Goal: Task Accomplishment & Management: Complete application form

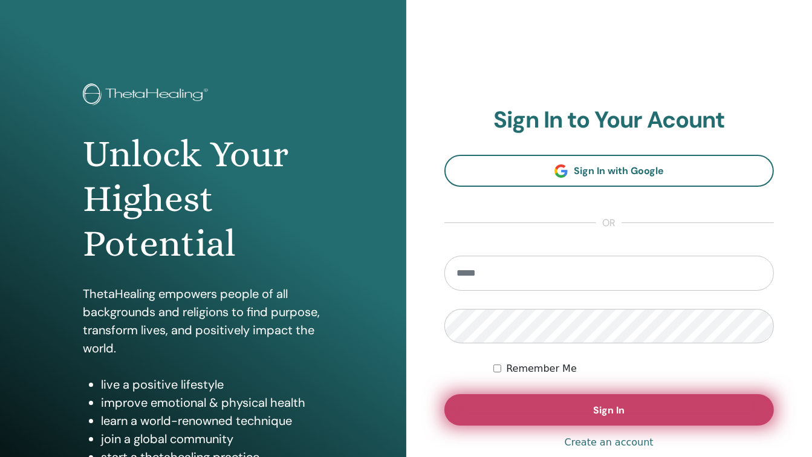
type input "**********"
click at [618, 409] on span "Sign In" at bounding box center [608, 410] width 31 height 13
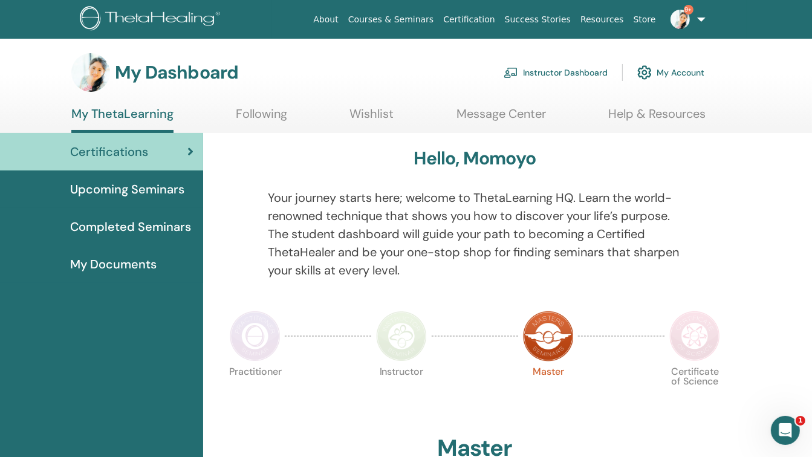
click at [564, 72] on link "Instructor Dashboard" at bounding box center [556, 72] width 104 height 27
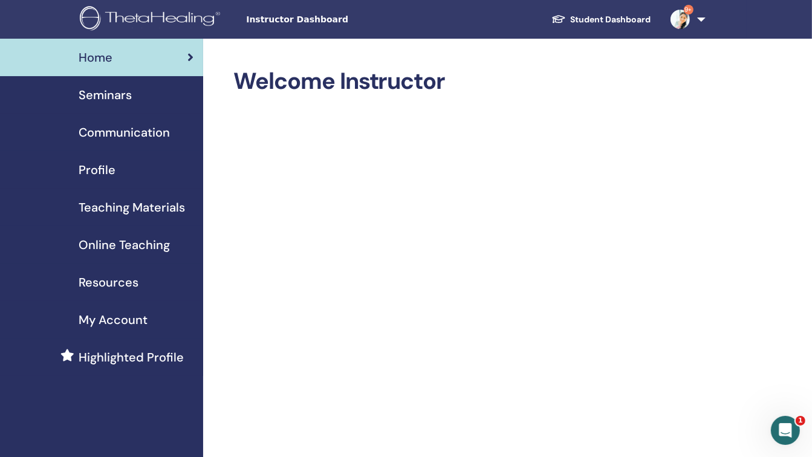
click at [114, 97] on span "Seminars" at bounding box center [105, 95] width 53 height 18
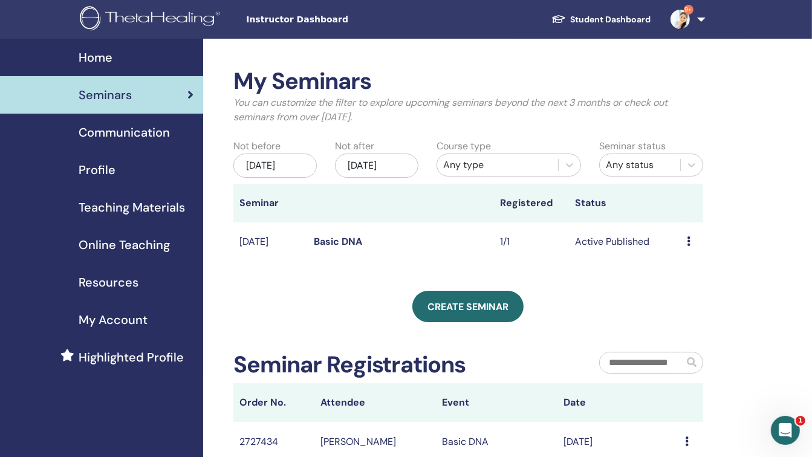
click at [689, 239] on icon at bounding box center [689, 241] width 4 height 10
click at [505, 245] on td "1/1" at bounding box center [531, 241] width 74 height 39
click at [633, 236] on td "Active Published" at bounding box center [625, 241] width 112 height 39
click at [690, 239] on div "Preview Edit Attendees Cancel" at bounding box center [692, 242] width 10 height 15
click at [689, 248] on link "Preview" at bounding box center [687, 248] width 34 height 13
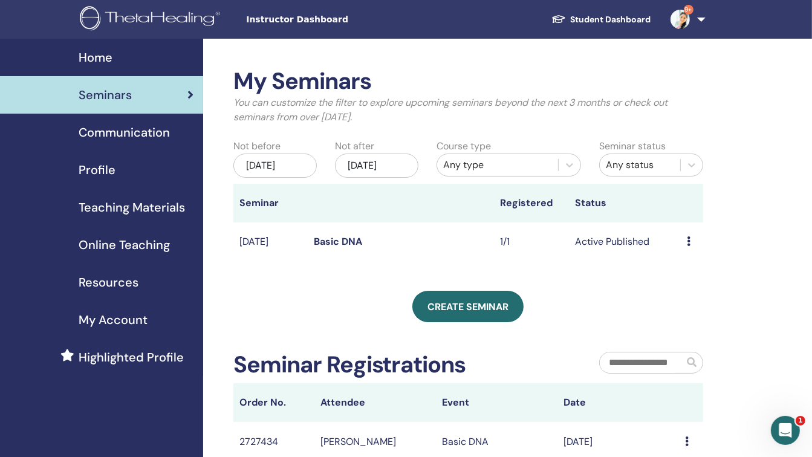
click at [686, 239] on td "Preview Edit Attendees Cancel" at bounding box center [692, 241] width 22 height 39
click at [688, 239] on icon at bounding box center [689, 241] width 4 height 10
click at [707, 287] on link "Attendees" at bounding box center [690, 285] width 46 height 13
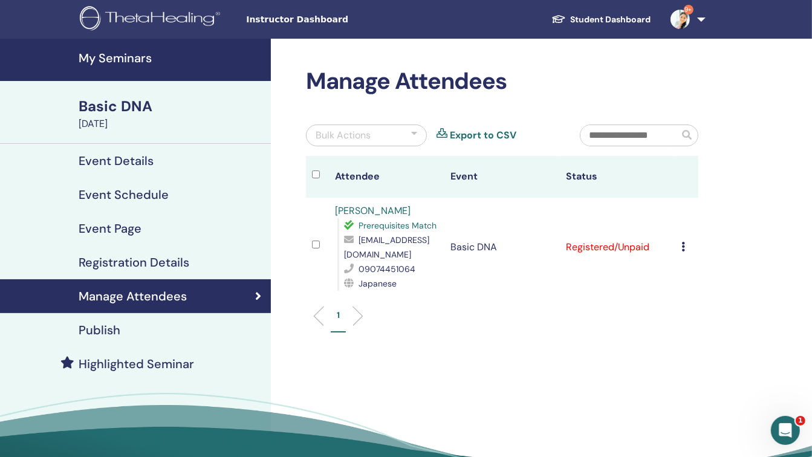
click at [683, 246] on icon at bounding box center [683, 247] width 4 height 10
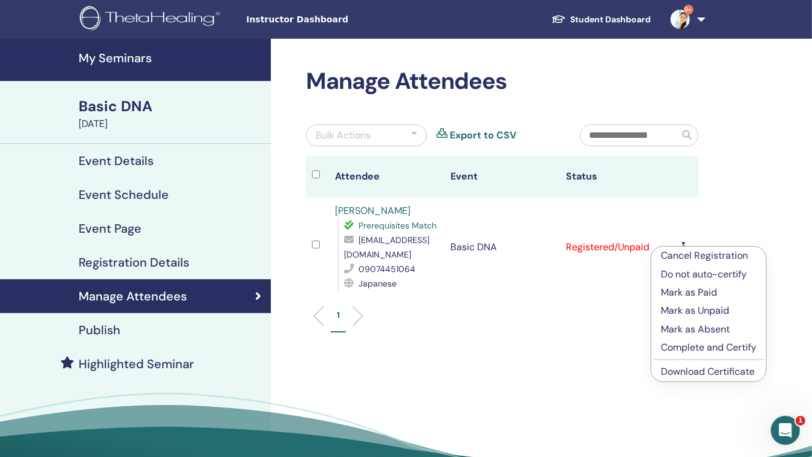
click at [692, 346] on p "Complete and Certify" at bounding box center [709, 347] width 96 height 15
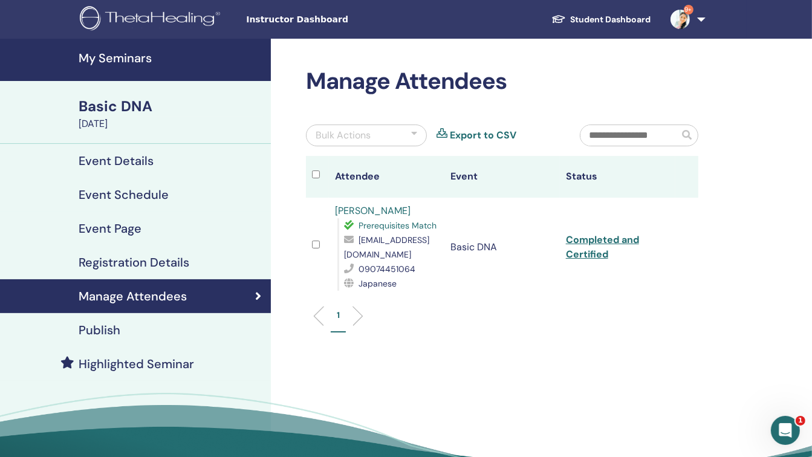
click at [118, 56] on h4 "My Seminars" at bounding box center [171, 58] width 185 height 15
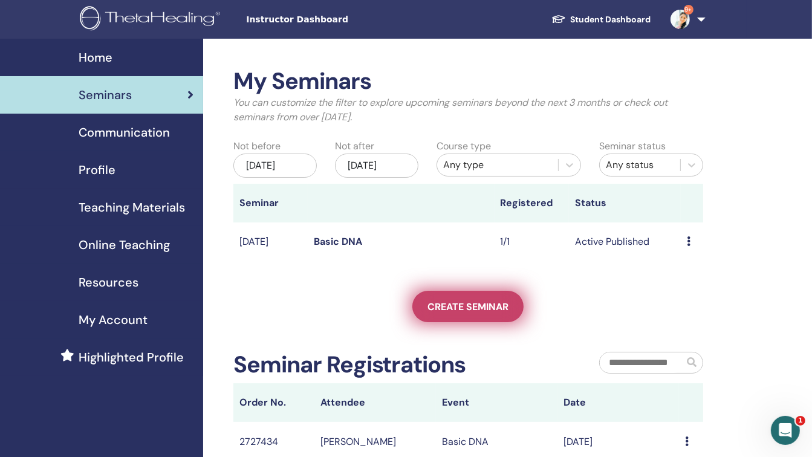
click at [478, 309] on span "Create seminar" at bounding box center [467, 306] width 81 height 13
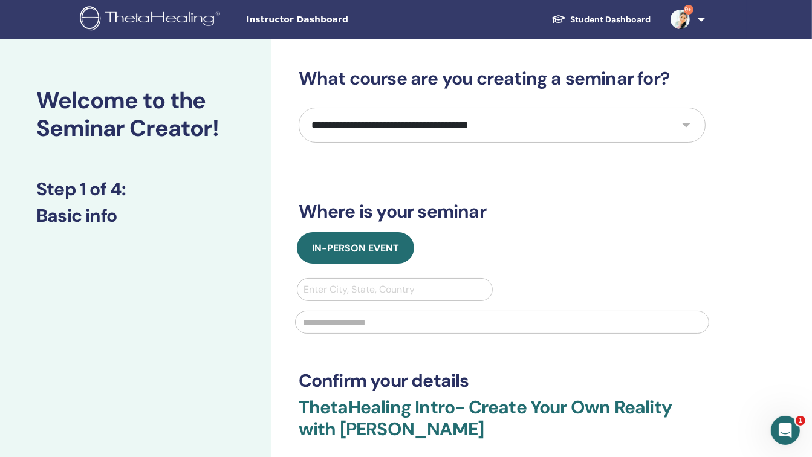
click at [419, 134] on select "**********" at bounding box center [502, 125] width 407 height 35
select select "*"
click at [299, 108] on select "**********" at bounding box center [502, 125] width 407 height 35
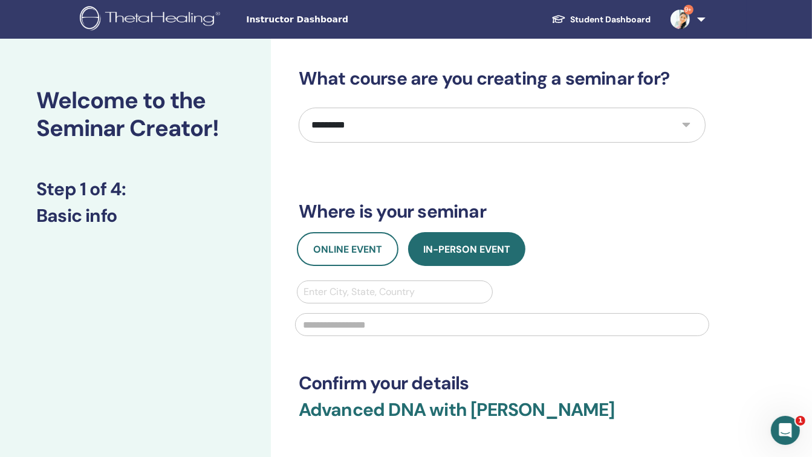
click at [396, 294] on div at bounding box center [394, 291] width 183 height 17
click at [395, 294] on div at bounding box center [394, 291] width 183 height 17
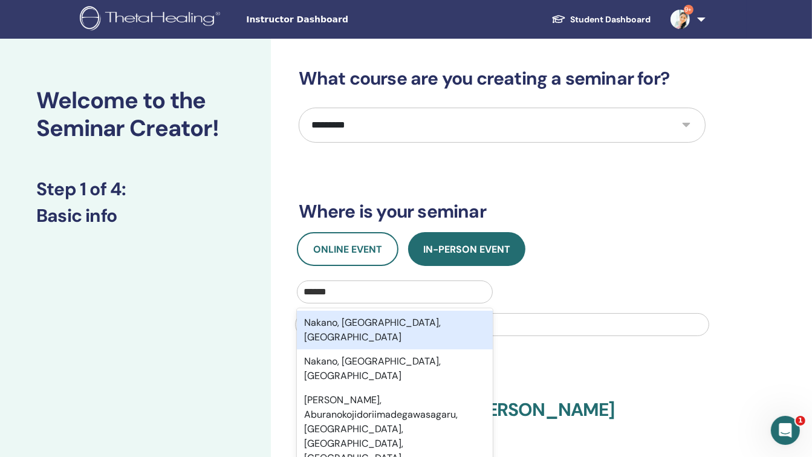
type input "******"
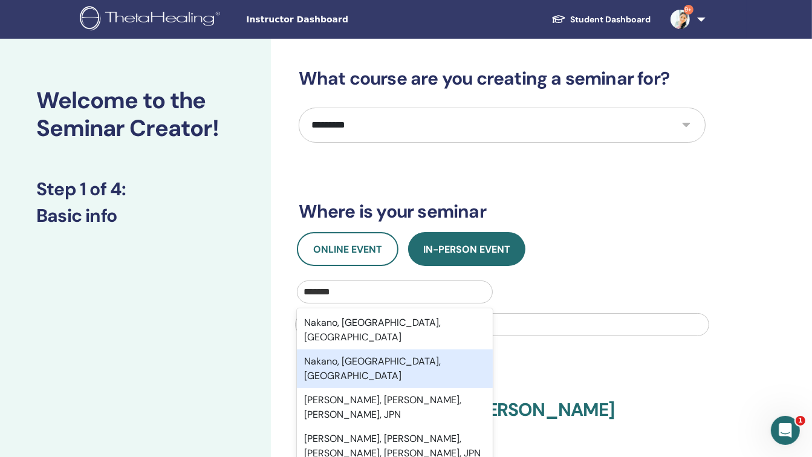
click at [392, 349] on div "Nakano, Tokyo, JPN" at bounding box center [395, 368] width 196 height 39
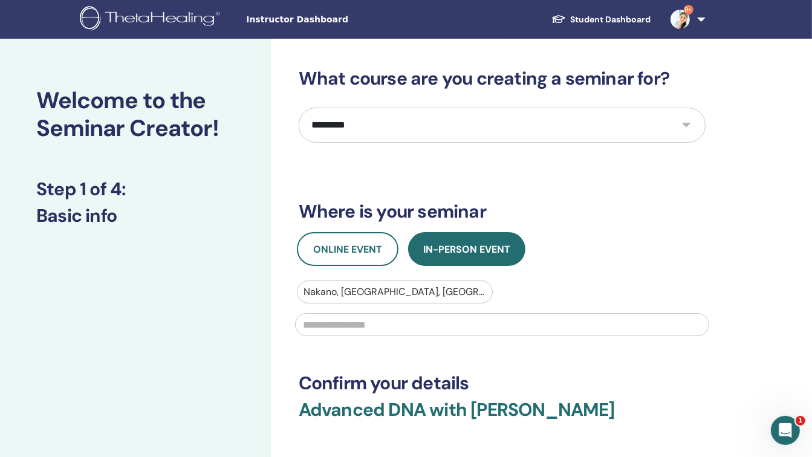
click at [401, 328] on input "text" at bounding box center [502, 324] width 414 height 23
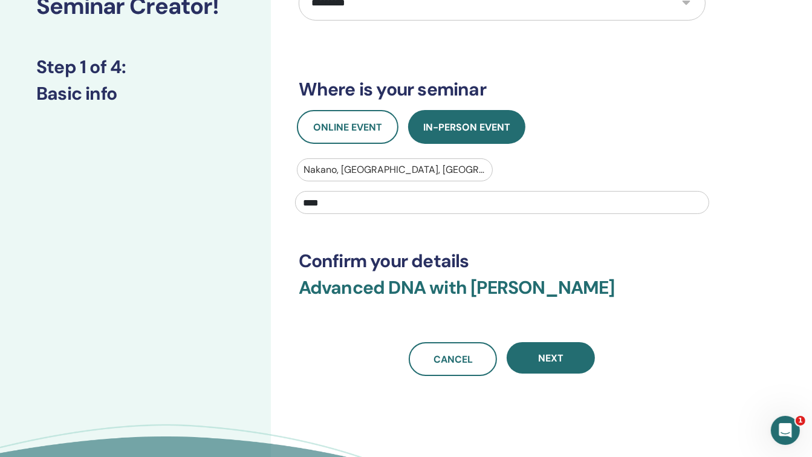
scroll to position [125, 0]
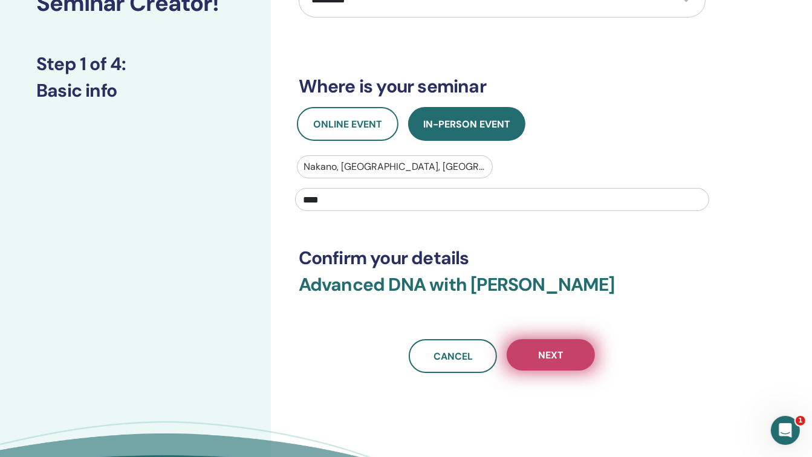
type input "****"
click at [548, 352] on span "Next" at bounding box center [550, 355] width 25 height 13
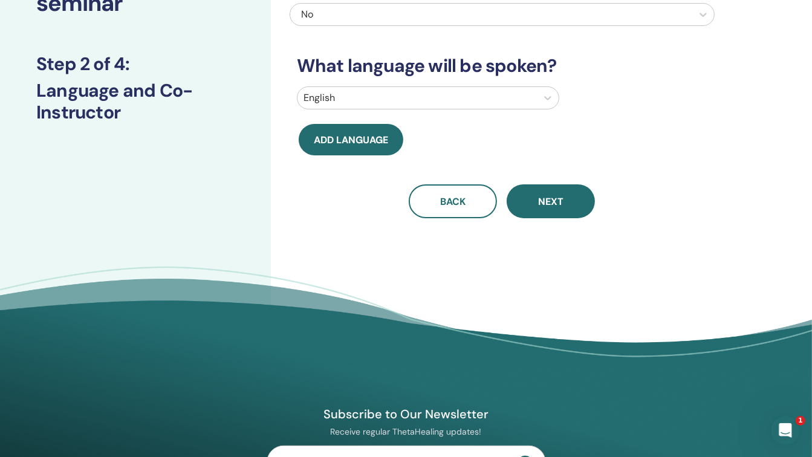
click at [508, 96] on div at bounding box center [416, 97] width 227 height 17
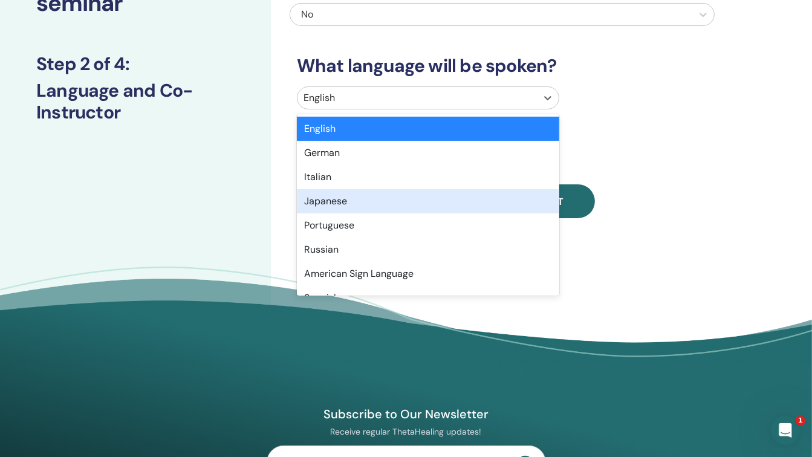
click at [492, 195] on div "Japanese" at bounding box center [428, 201] width 262 height 24
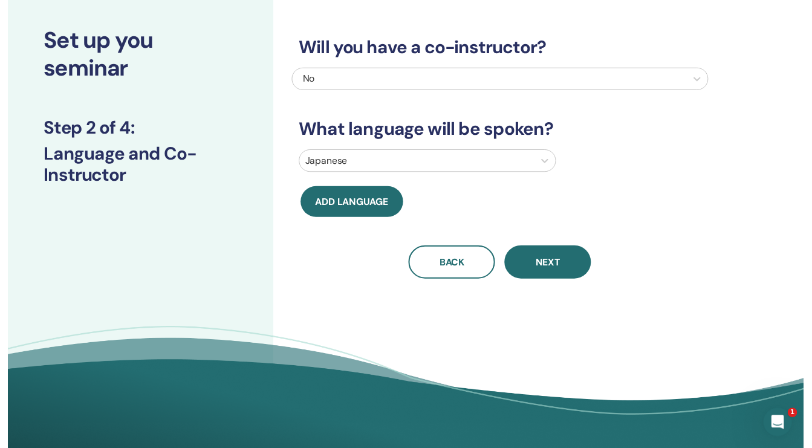
scroll to position [25, 0]
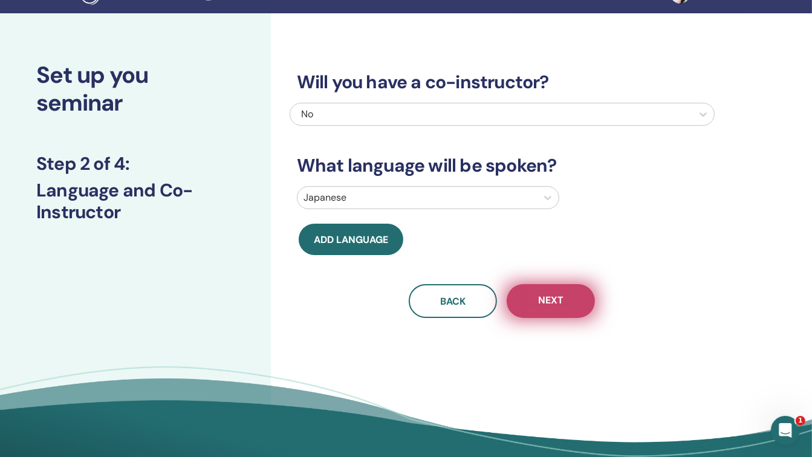
click at [565, 305] on button "Next" at bounding box center [551, 301] width 88 height 34
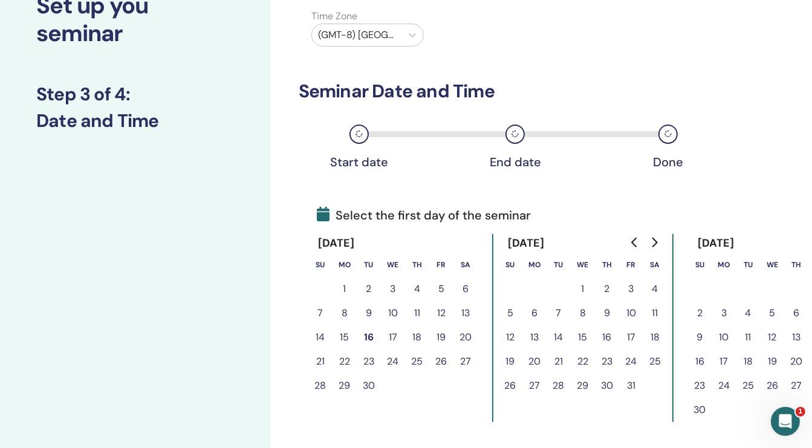
scroll to position [105, 0]
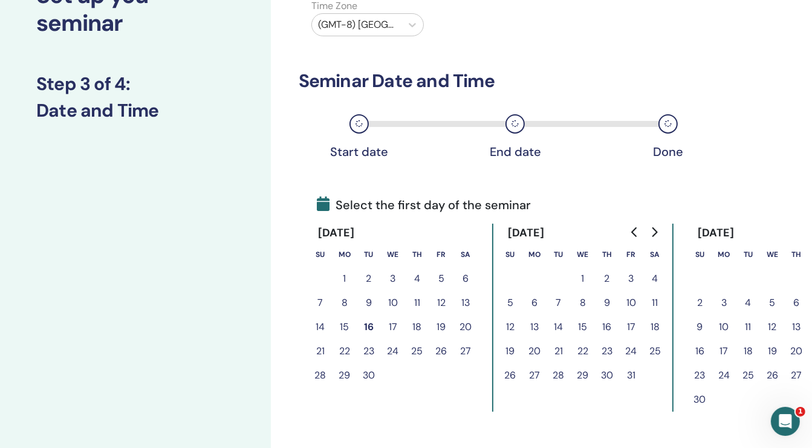
click at [317, 348] on button "21" at bounding box center [320, 351] width 24 height 24
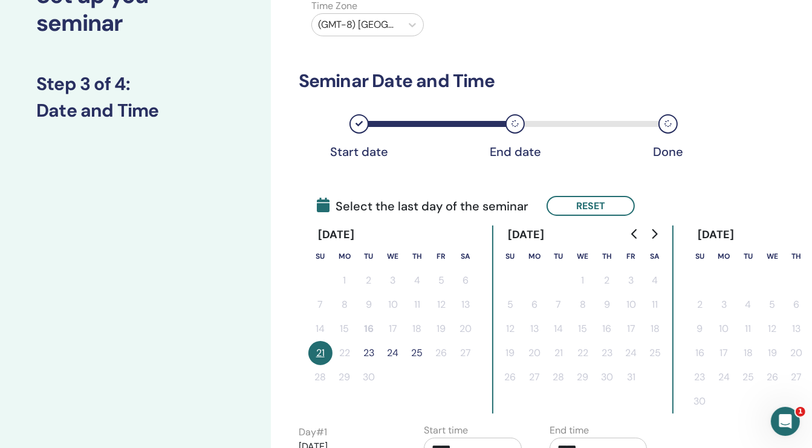
click at [368, 350] on button "23" at bounding box center [369, 353] width 24 height 24
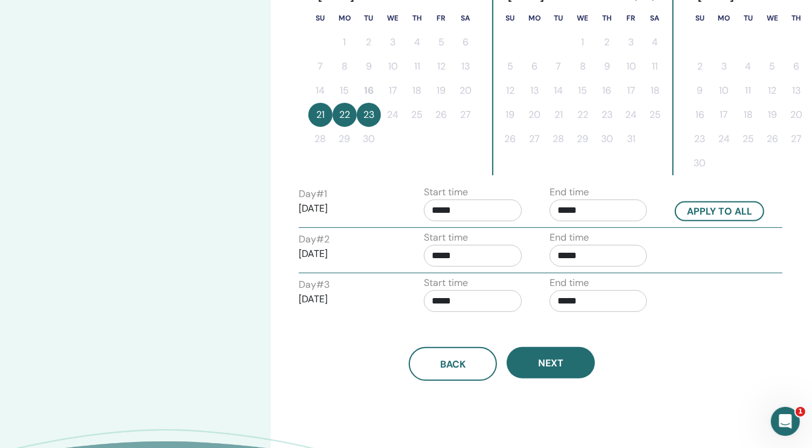
scroll to position [343, 0]
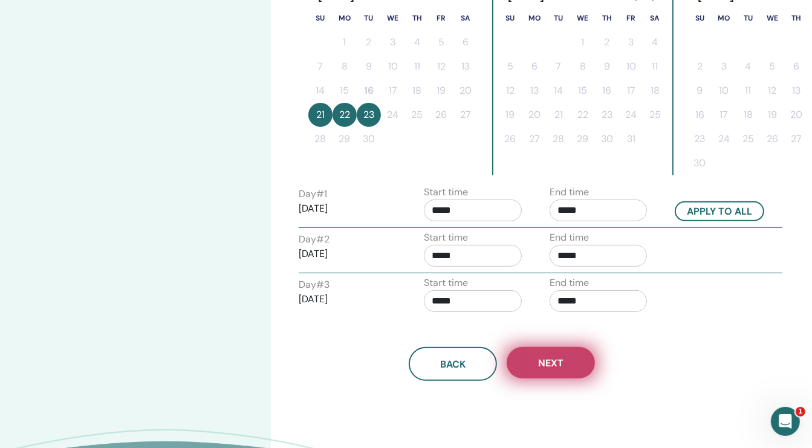
click at [545, 357] on span "Next" at bounding box center [550, 363] width 25 height 13
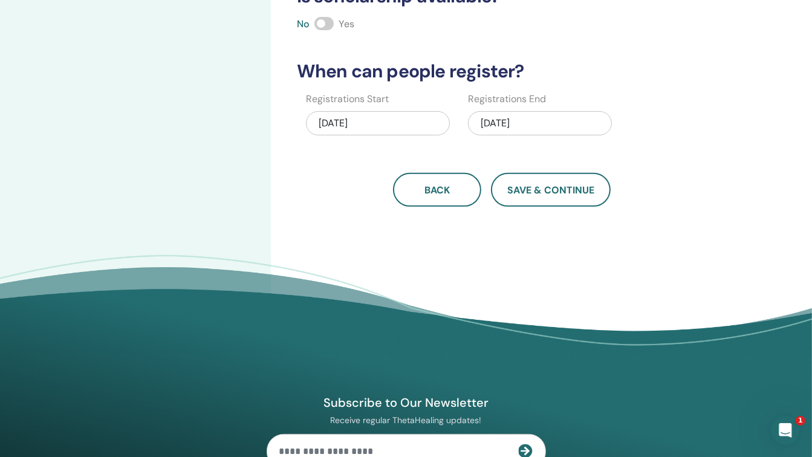
click at [542, 127] on div "09/23/2025" at bounding box center [540, 123] width 144 height 24
click at [638, 221] on div "How many people can attend? Number of Seats * How much will the Price be? Curre…" at bounding box center [541, 35] width 541 height 681
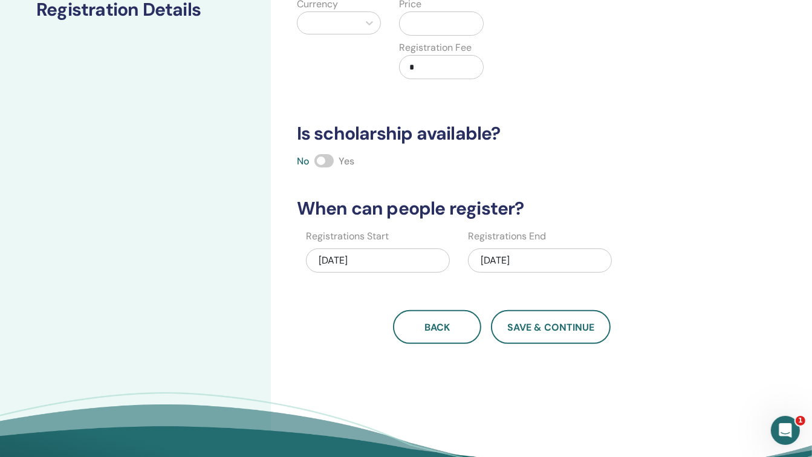
scroll to position [183, 0]
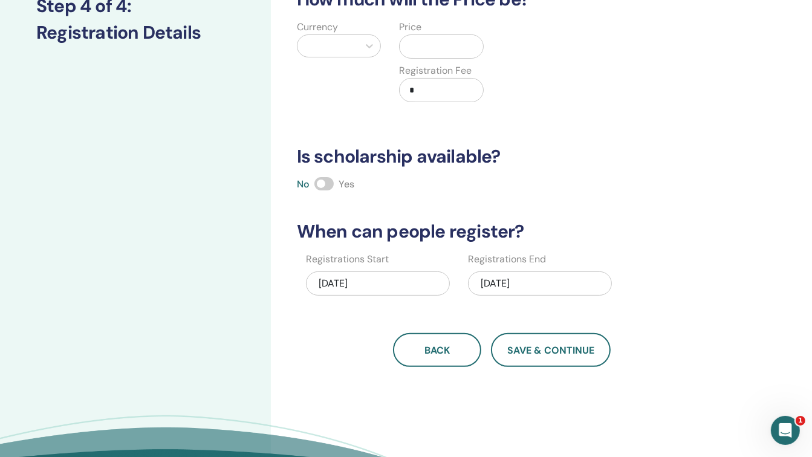
click at [630, 187] on div "No Yes" at bounding box center [502, 184] width 425 height 15
drag, startPoint x: 425, startPoint y: 88, endPoint x: 391, endPoint y: 83, distance: 34.3
click at [391, 83] on div "Price Registration Fee *" at bounding box center [441, 68] width 103 height 97
type input "*****"
click at [435, 41] on input "text" at bounding box center [443, 46] width 79 height 23
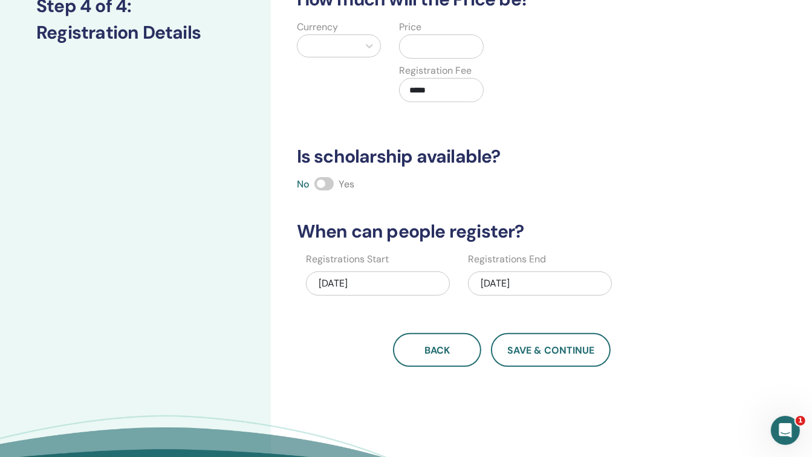
drag, startPoint x: 442, startPoint y: 85, endPoint x: 372, endPoint y: 89, distance: 70.2
click at [372, 89] on div "Currency Price Registration Fee *****" at bounding box center [391, 68] width 206 height 97
click at [411, 45] on input "text" at bounding box center [443, 46] width 79 height 23
paste input "*****"
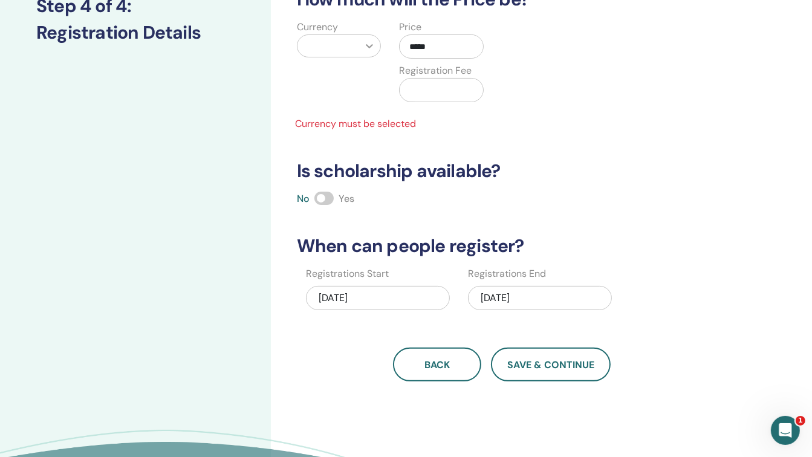
type input "*****"
click at [367, 54] on div at bounding box center [369, 46] width 22 height 22
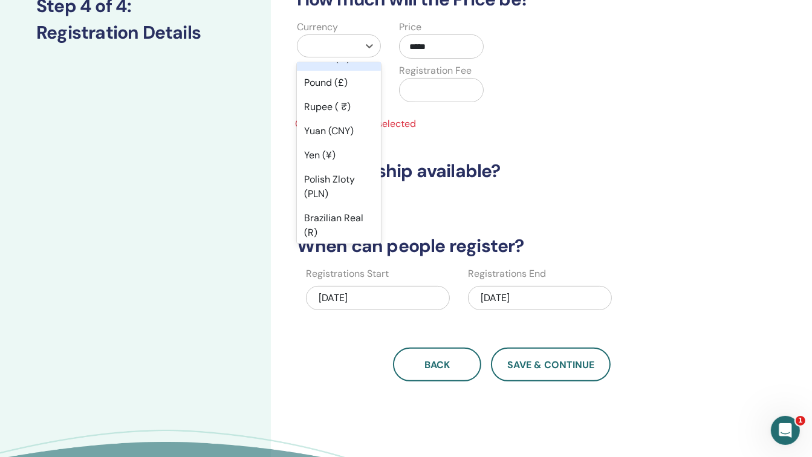
scroll to position [133, 0]
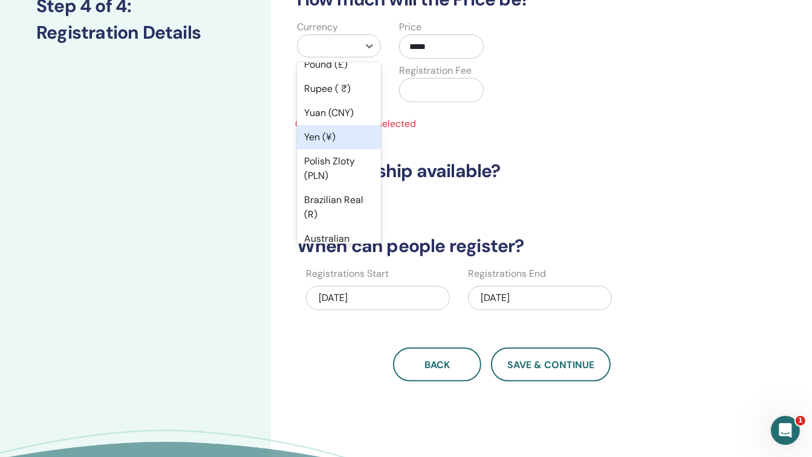
click at [338, 144] on div "Yen (¥)" at bounding box center [339, 137] width 85 height 24
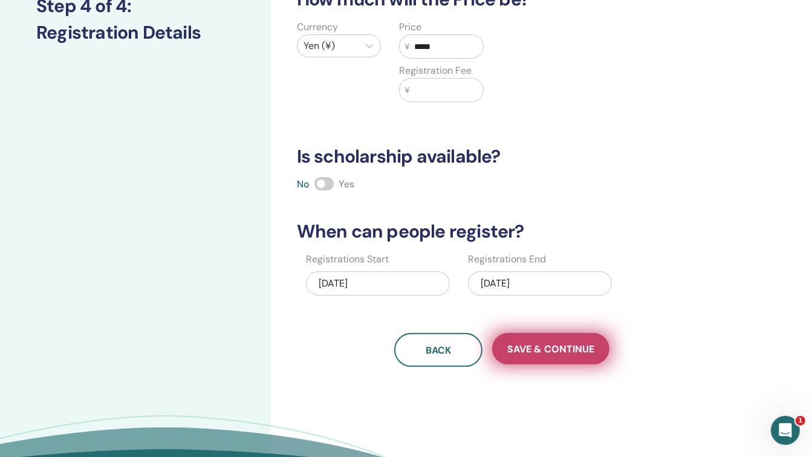
click at [544, 346] on span "Save & Continue" at bounding box center [550, 349] width 87 height 13
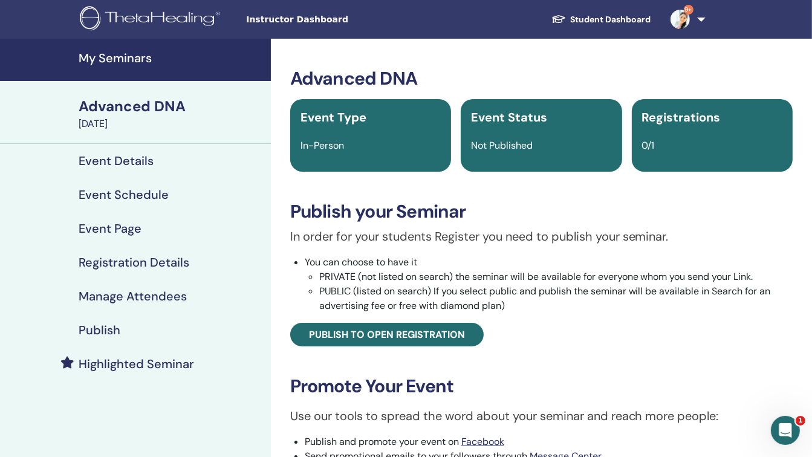
scroll to position [169, 0]
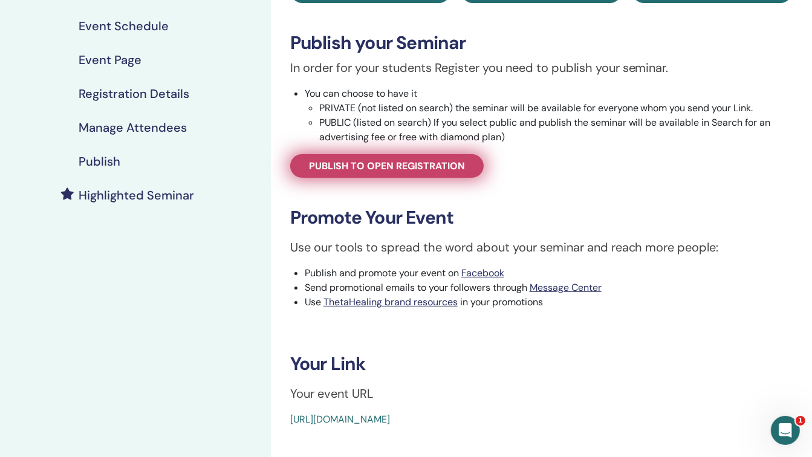
click at [423, 166] on span "Publish to open registration" at bounding box center [387, 166] width 156 height 13
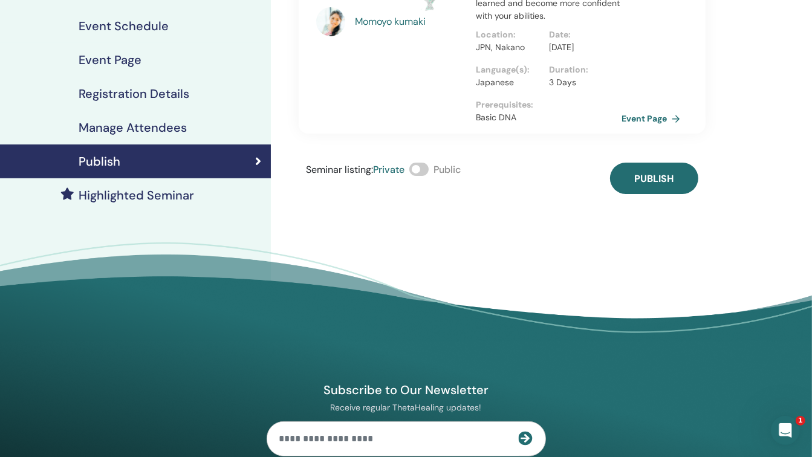
click at [422, 176] on span at bounding box center [418, 169] width 19 height 13
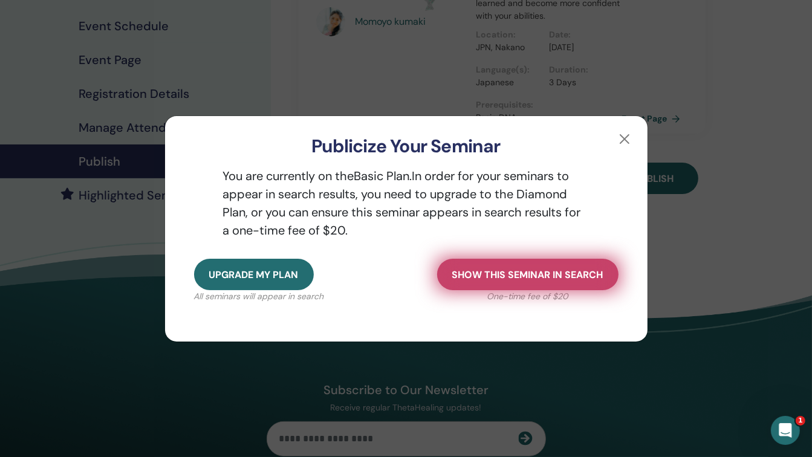
click at [539, 271] on span "Show this seminar in search" at bounding box center [527, 274] width 151 height 13
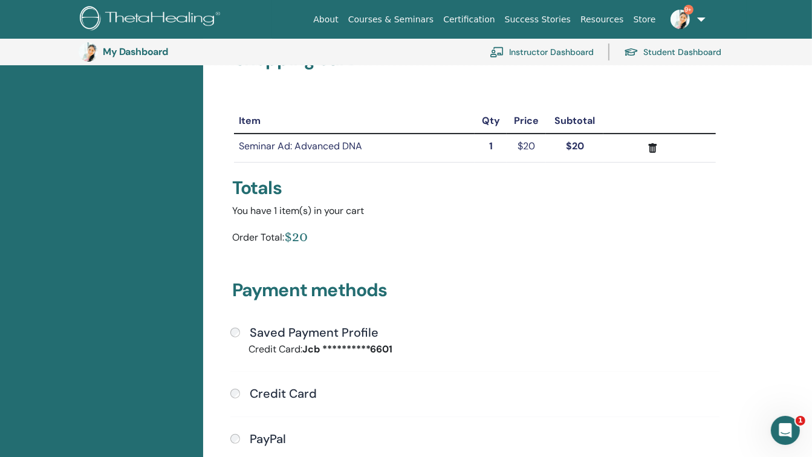
scroll to position [85, 0]
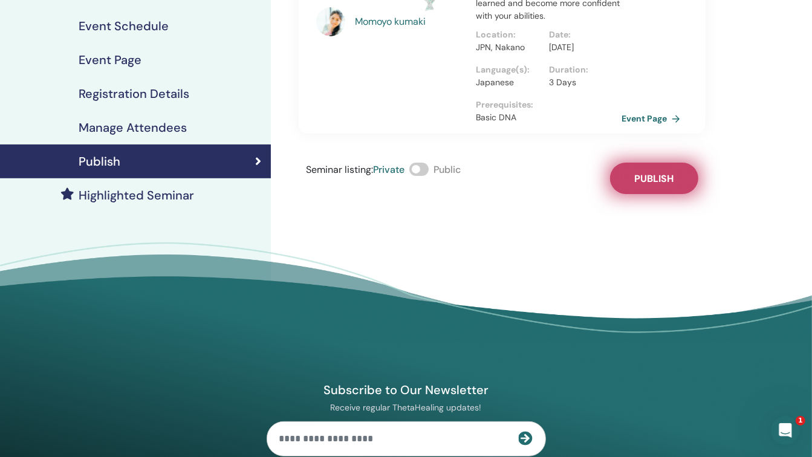
click at [641, 185] on span "Publish" at bounding box center [653, 178] width 39 height 13
click at [641, 125] on link "Event Page" at bounding box center [654, 118] width 63 height 18
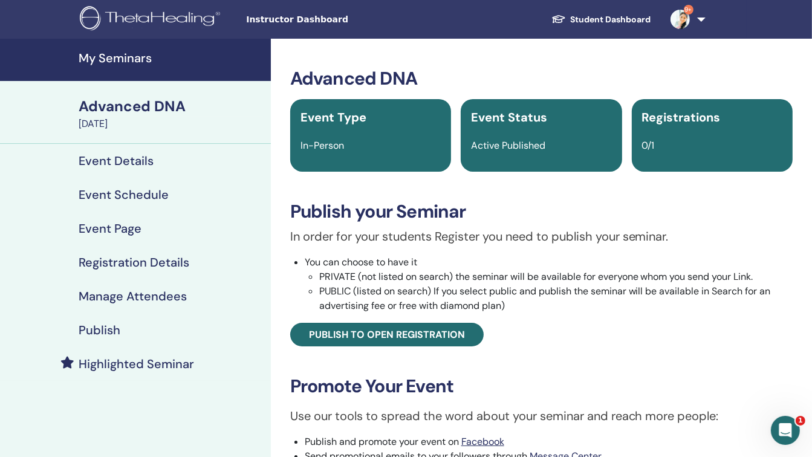
click at [128, 52] on h4 "My Seminars" at bounding box center [171, 58] width 185 height 15
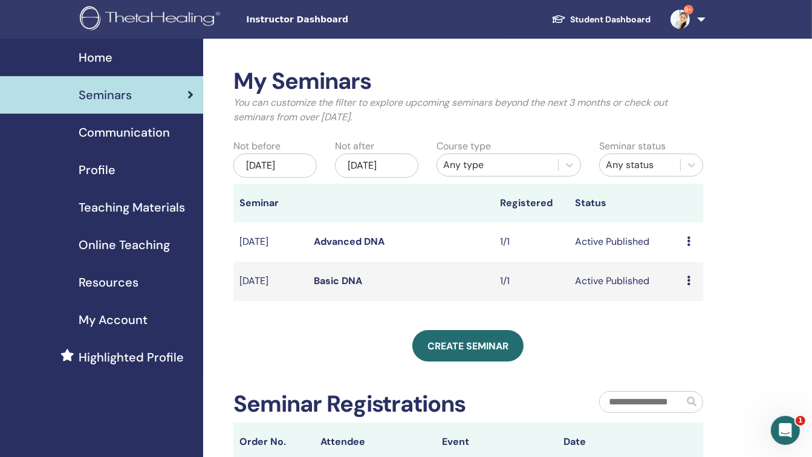
click at [687, 239] on icon at bounding box center [689, 241] width 4 height 10
click at [690, 283] on link "Attendees" at bounding box center [689, 285] width 46 height 13
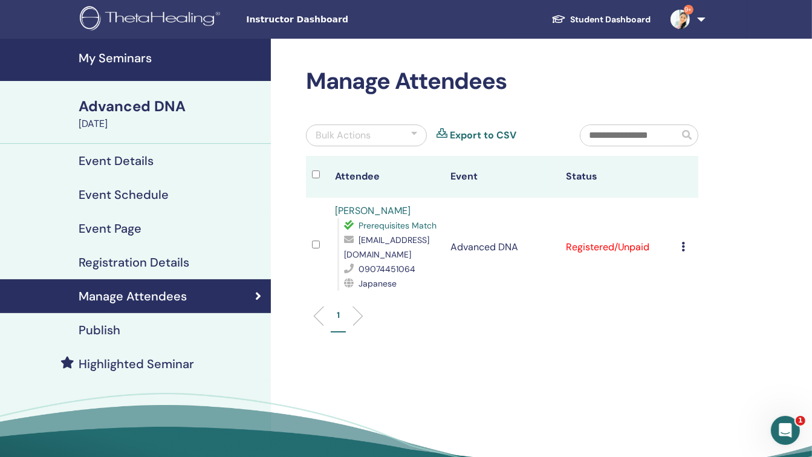
click at [682, 248] on icon at bounding box center [683, 247] width 4 height 10
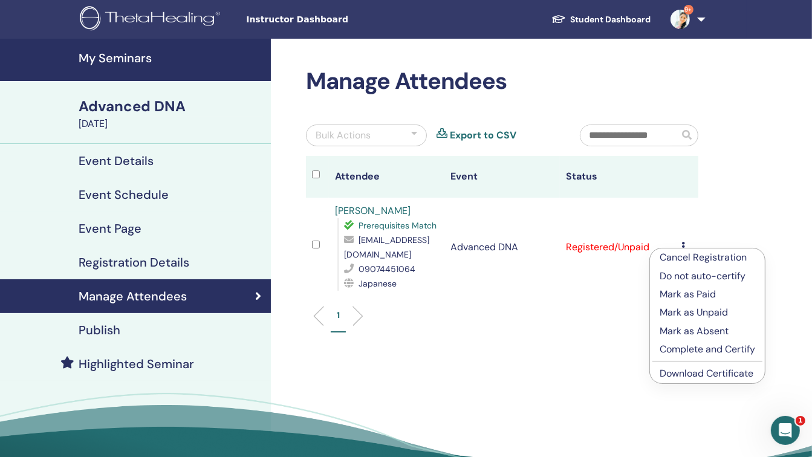
click at [689, 349] on p "Complete and Certify" at bounding box center [707, 349] width 96 height 15
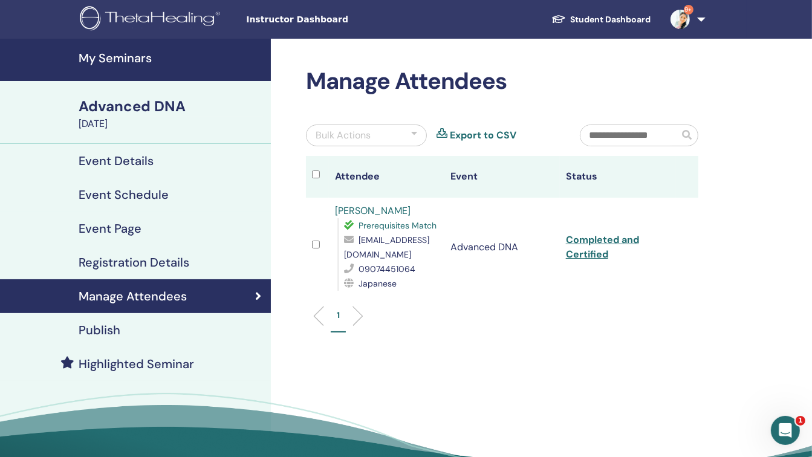
click at [126, 62] on h4 "My Seminars" at bounding box center [171, 58] width 185 height 15
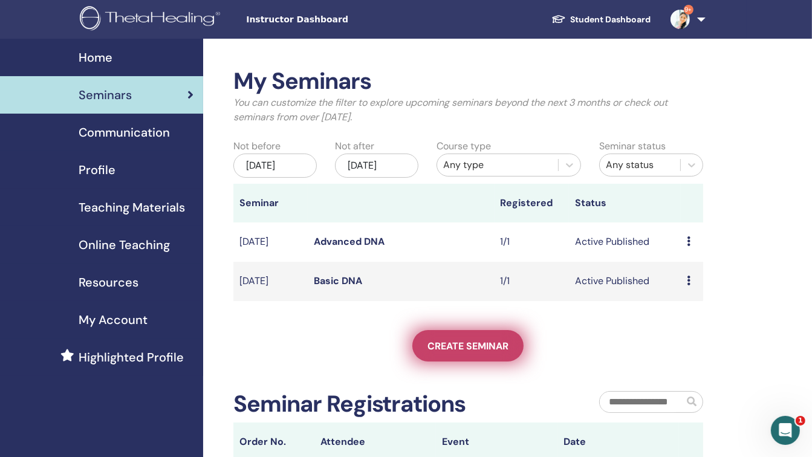
click at [445, 342] on span "Create seminar" at bounding box center [467, 346] width 81 height 13
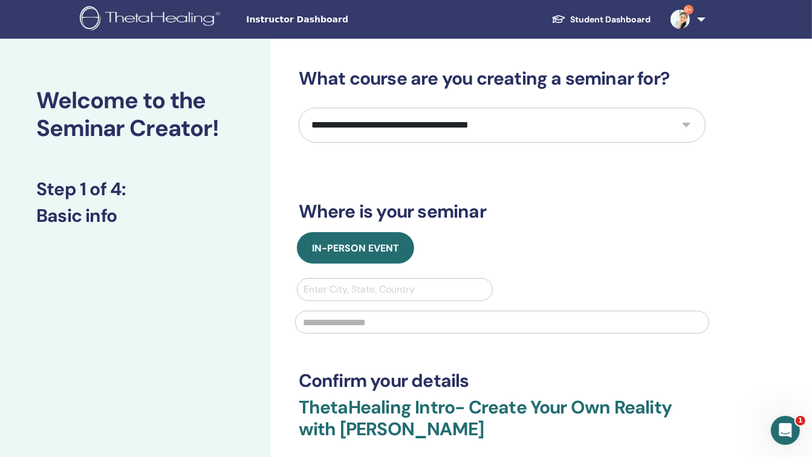
click at [404, 128] on select "**********" at bounding box center [502, 125] width 407 height 35
select select "**"
click at [299, 108] on select "**********" at bounding box center [502, 125] width 407 height 35
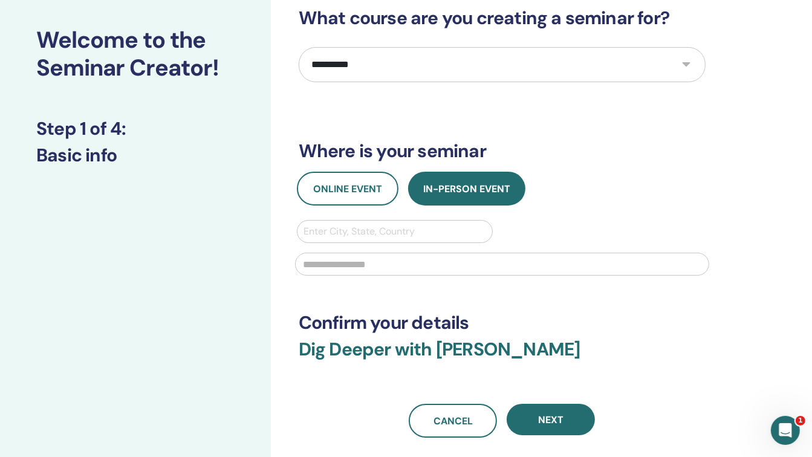
scroll to position [65, 0]
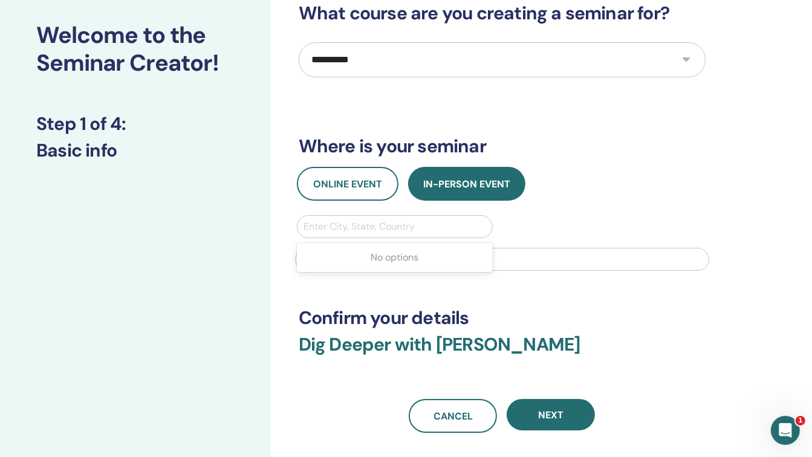
click at [395, 232] on div at bounding box center [394, 226] width 183 height 17
type input "******"
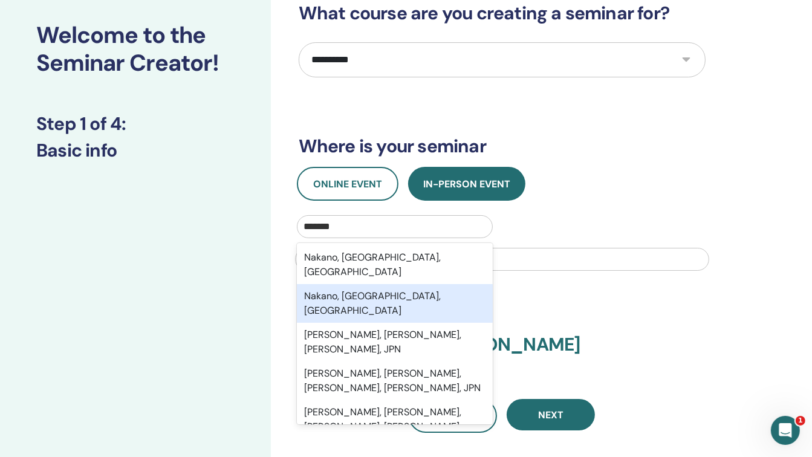
click at [388, 284] on div "Nakano, Tokyo, JPN" at bounding box center [395, 303] width 196 height 39
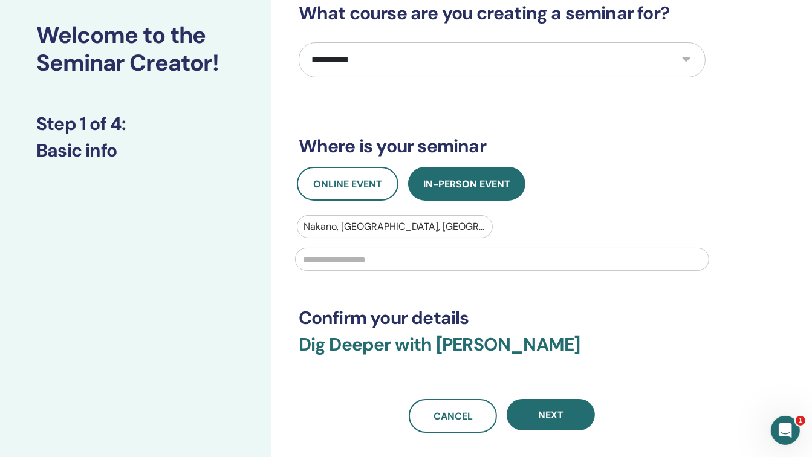
click at [383, 259] on input "text" at bounding box center [502, 259] width 414 height 23
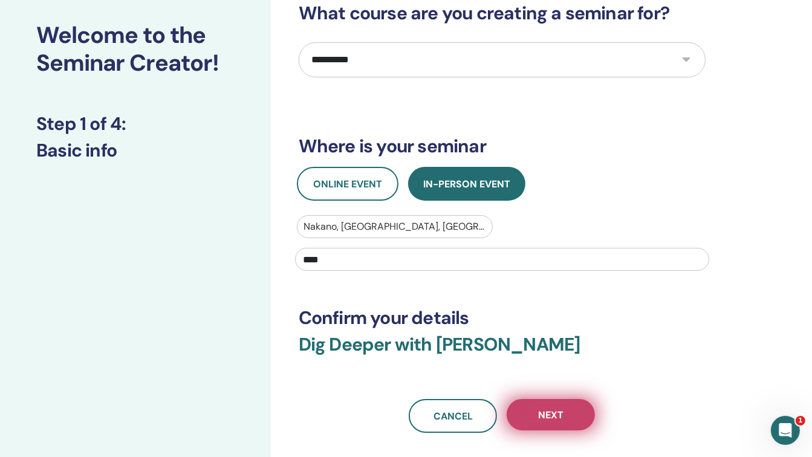
type input "****"
click at [571, 409] on button "Next" at bounding box center [551, 414] width 88 height 31
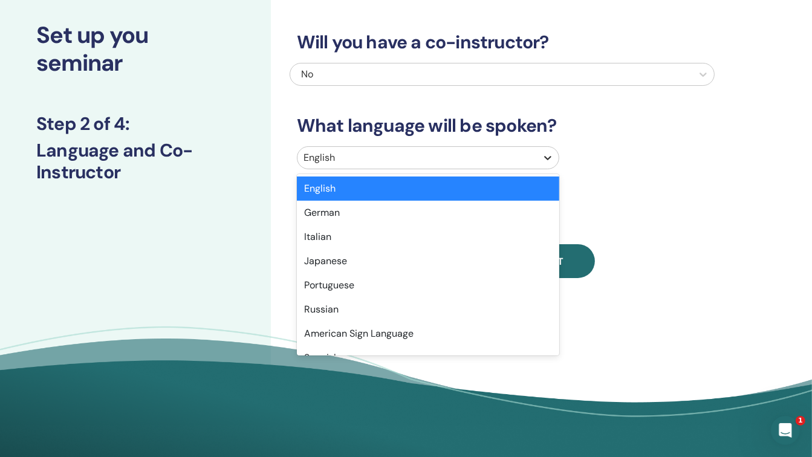
click at [546, 161] on icon at bounding box center [548, 158] width 12 height 12
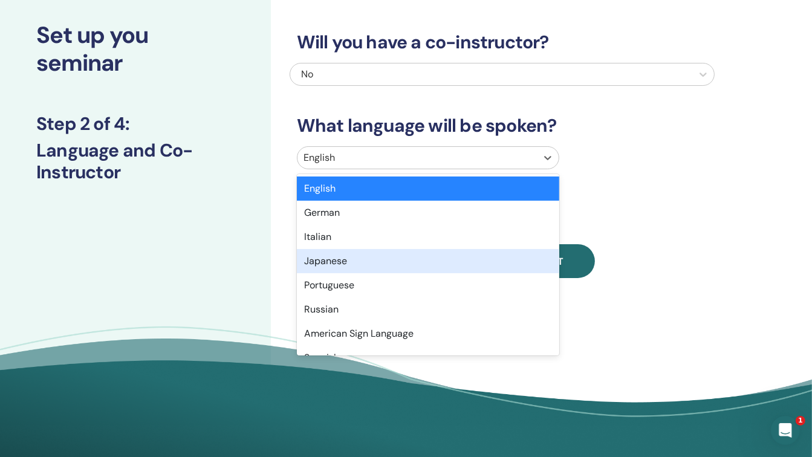
click at [520, 255] on div "Japanese" at bounding box center [428, 261] width 262 height 24
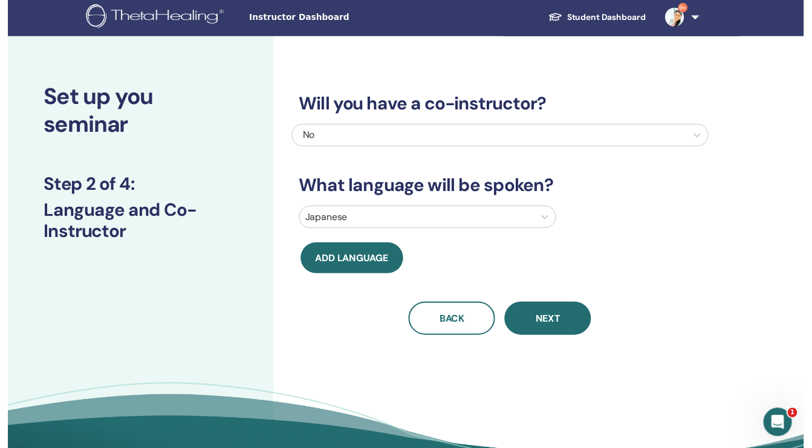
scroll to position [0, 0]
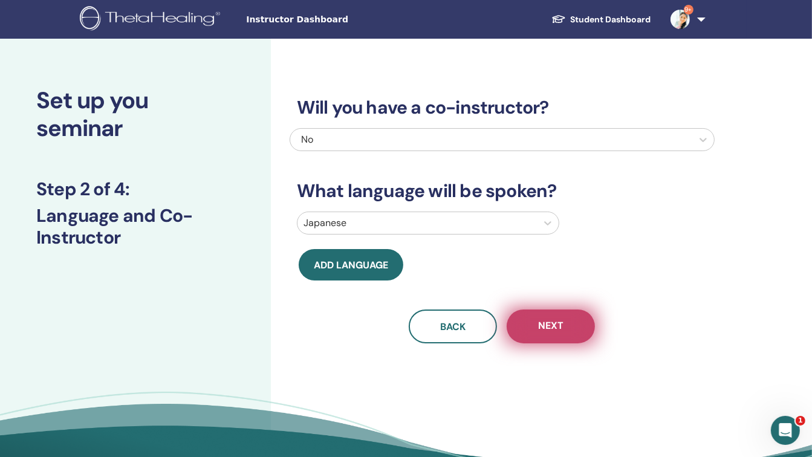
click at [569, 326] on button "Next" at bounding box center [551, 326] width 88 height 34
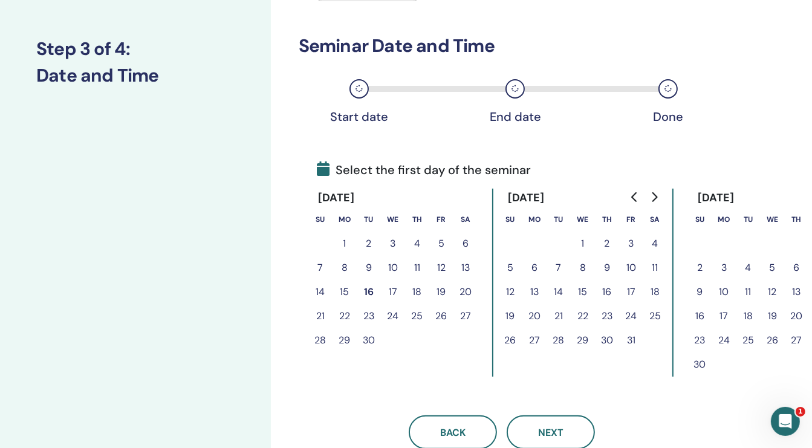
scroll to position [140, 0]
click at [389, 312] on button "24" at bounding box center [393, 316] width 24 height 24
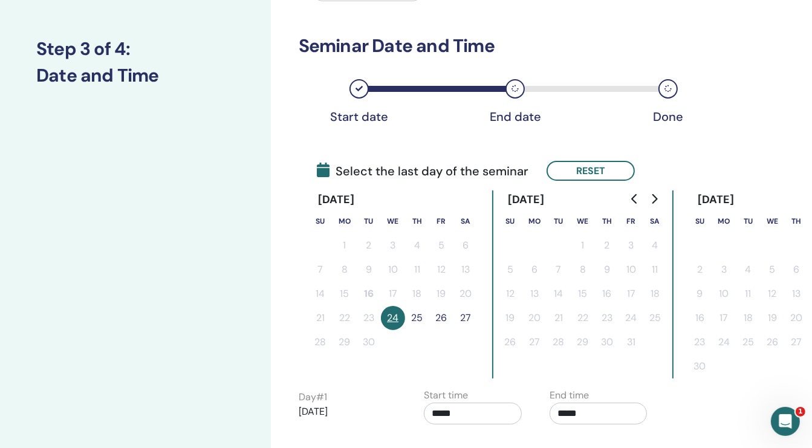
click at [415, 314] on button "25" at bounding box center [417, 318] width 24 height 24
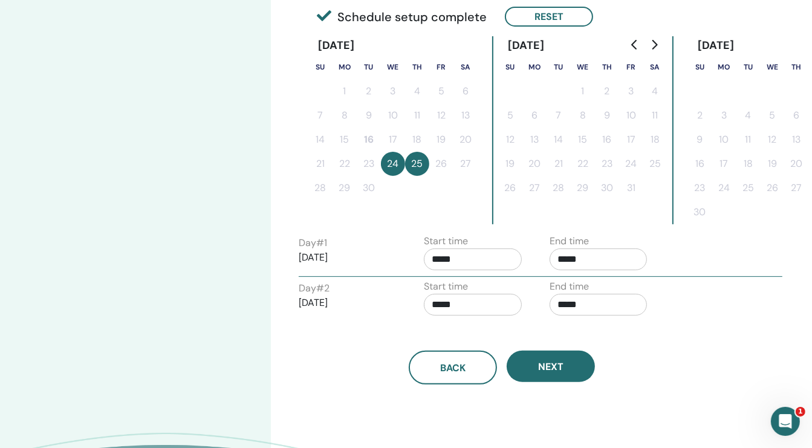
scroll to position [295, 0]
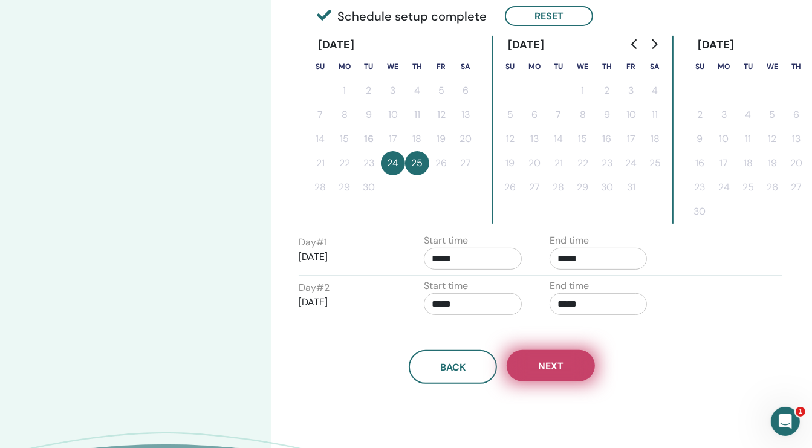
click at [560, 371] on button "Next" at bounding box center [551, 365] width 88 height 31
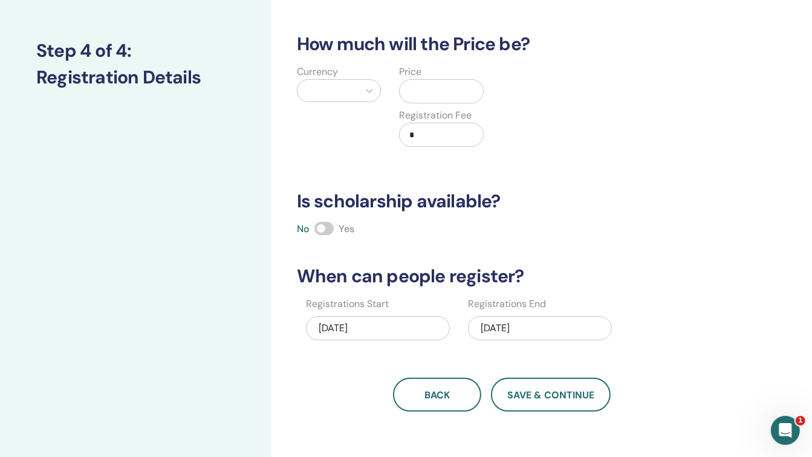
scroll to position [137, 0]
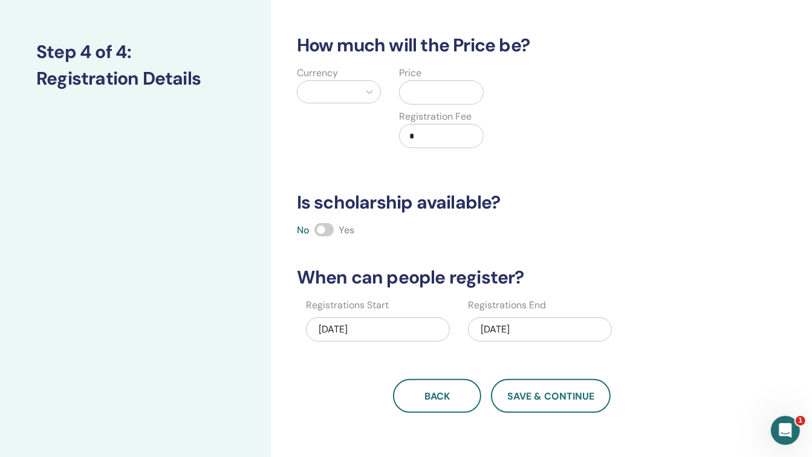
click at [447, 88] on input "text" at bounding box center [443, 92] width 79 height 23
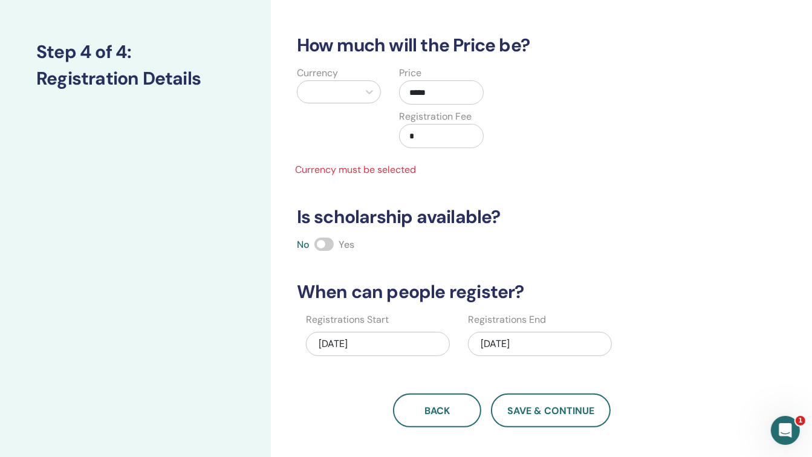
type input "*****"
click at [518, 186] on div "How many people can attend? Number of Seats * How much will the Price be? Curre…" at bounding box center [502, 178] width 425 height 497
click at [447, 135] on input "*" at bounding box center [443, 136] width 79 height 23
click at [334, 92] on div at bounding box center [328, 91] width 50 height 17
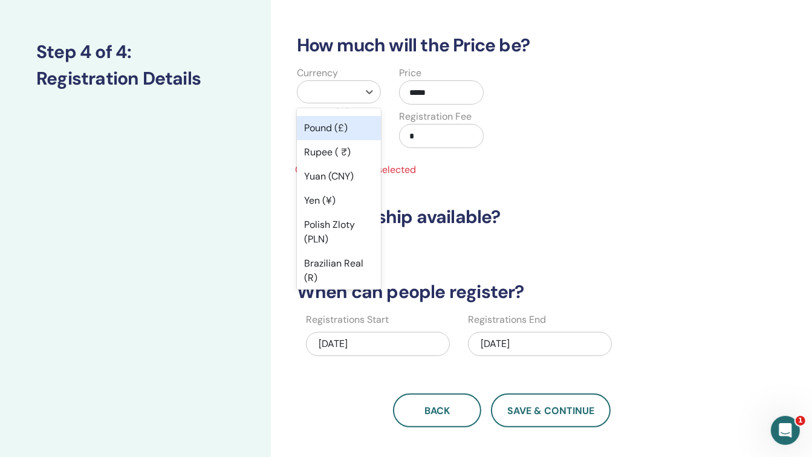
scroll to position [116, 0]
click at [338, 202] on div "Yen (¥)" at bounding box center [339, 200] width 85 height 24
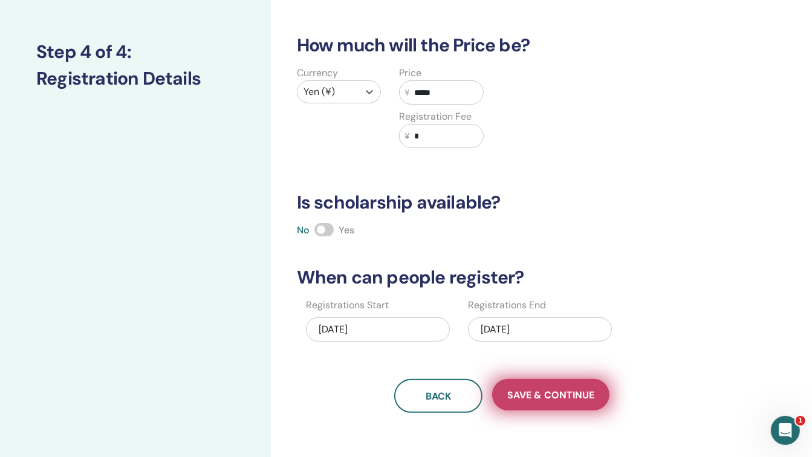
click at [546, 394] on span "Save & Continue" at bounding box center [550, 395] width 87 height 13
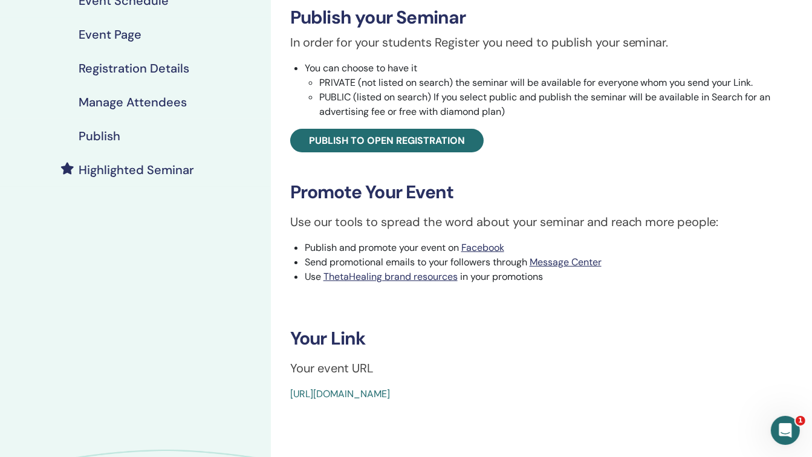
scroll to position [179, 0]
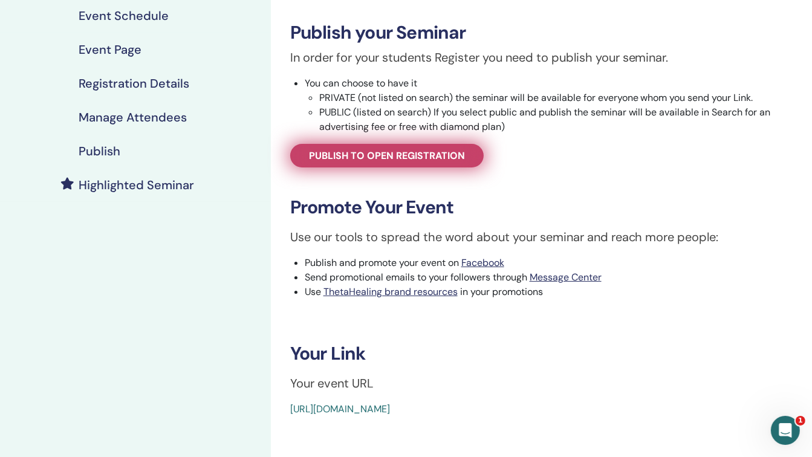
click at [459, 164] on link "Publish to open registration" at bounding box center [386, 156] width 193 height 24
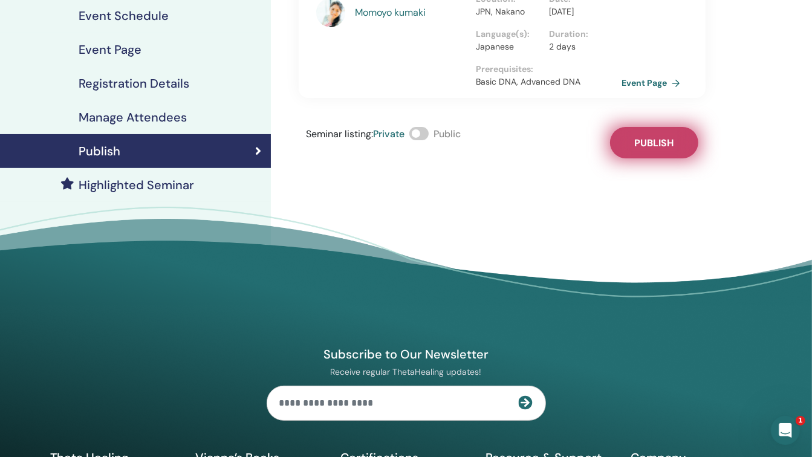
click at [652, 149] on span "Publish" at bounding box center [653, 143] width 39 height 13
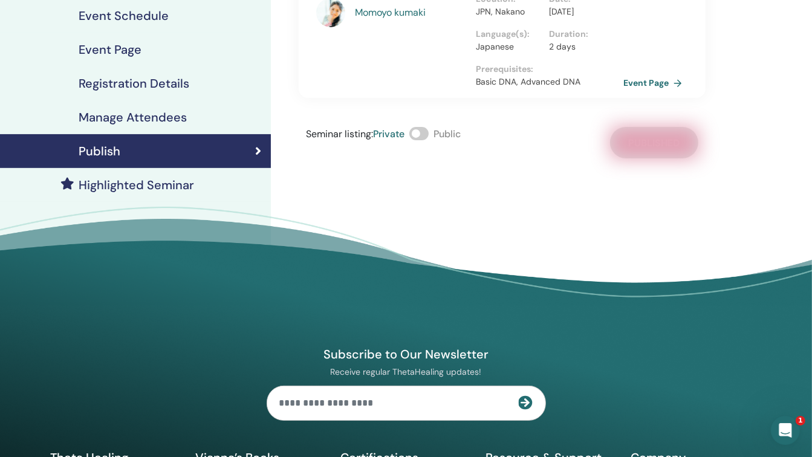
click at [633, 92] on link "Event Page" at bounding box center [654, 83] width 63 height 18
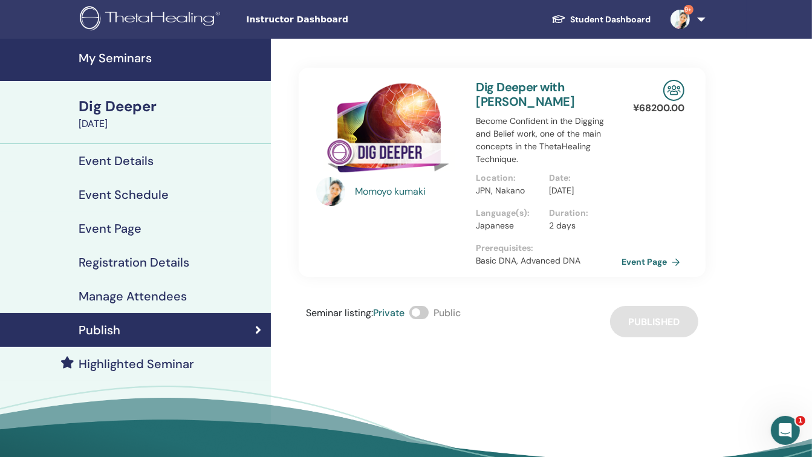
click at [133, 54] on h4 "My Seminars" at bounding box center [171, 58] width 185 height 15
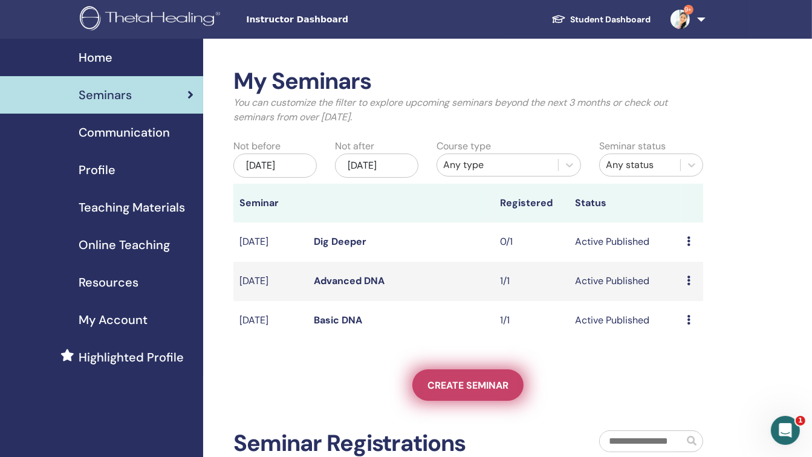
click at [457, 390] on span "Create seminar" at bounding box center [467, 385] width 81 height 13
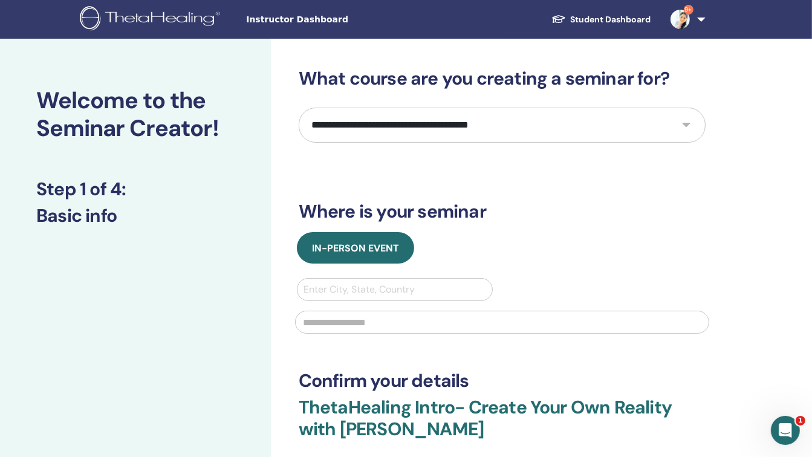
click at [392, 116] on select "**********" at bounding box center [502, 125] width 407 height 35
click at [392, 132] on select "**********" at bounding box center [502, 125] width 407 height 35
click at [392, 134] on select "**********" at bounding box center [502, 125] width 407 height 35
select select "****"
click at [299, 108] on select "**********" at bounding box center [502, 125] width 407 height 35
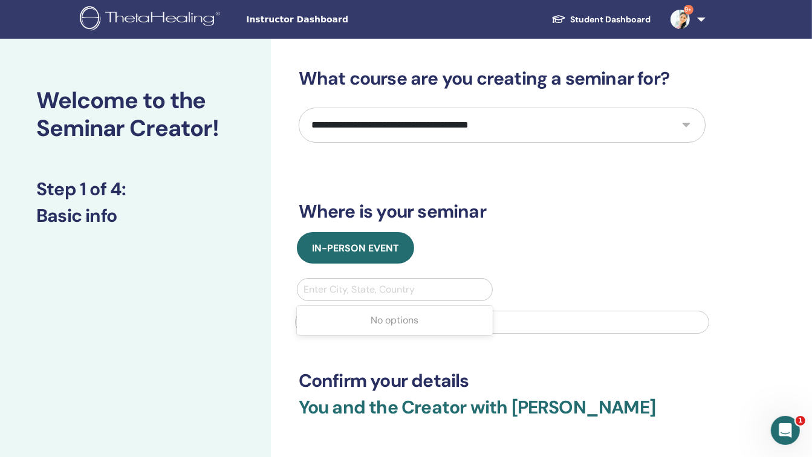
click at [378, 286] on div at bounding box center [394, 289] width 183 height 17
type input "*********"
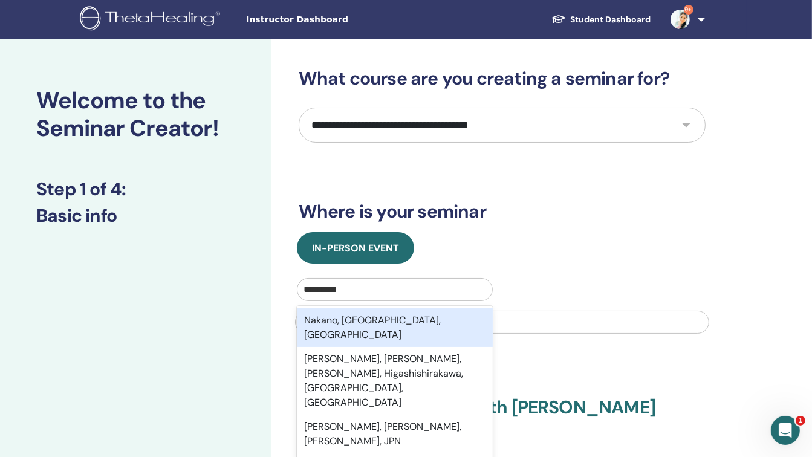
click at [375, 317] on div "Nakano, [GEOGRAPHIC_DATA], [GEOGRAPHIC_DATA]" at bounding box center [395, 327] width 196 height 39
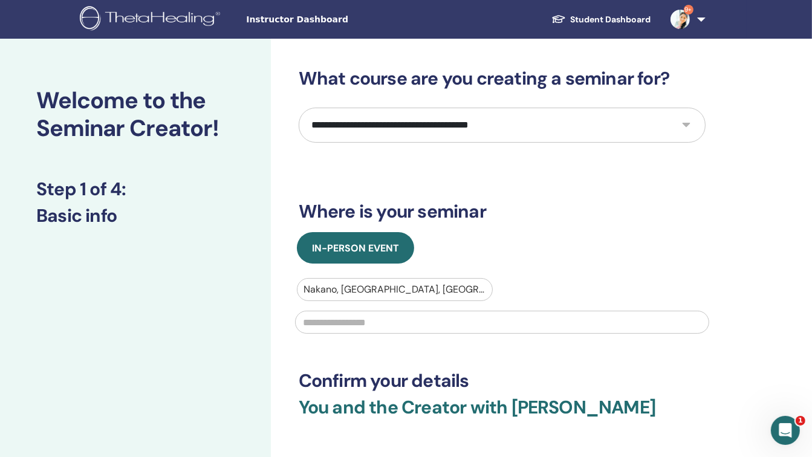
click at [374, 324] on input "text" at bounding box center [502, 322] width 414 height 23
type input "****"
click at [543, 299] on div "Nakano, [GEOGRAPHIC_DATA], JPN ****" at bounding box center [502, 309] width 429 height 63
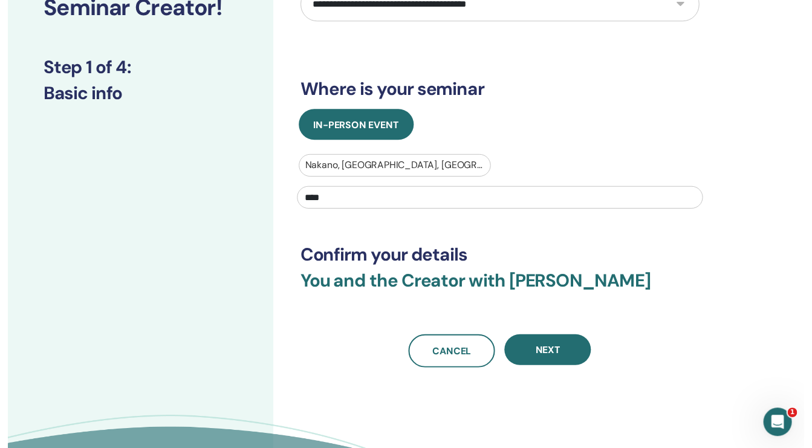
scroll to position [122, 0]
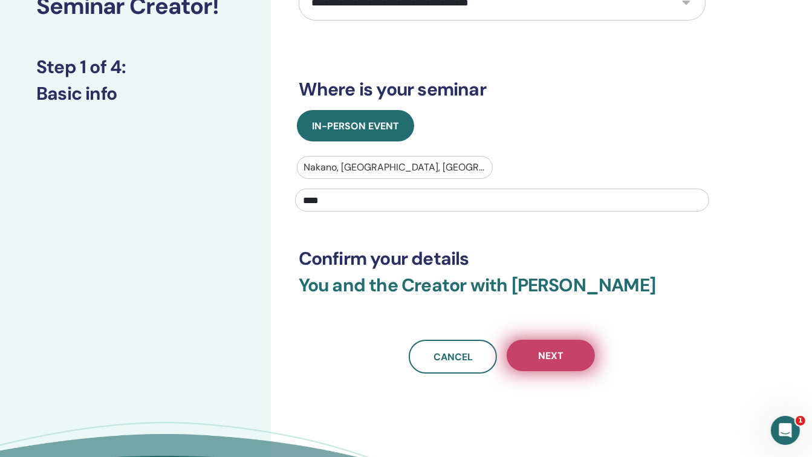
click at [553, 346] on button "Next" at bounding box center [551, 355] width 88 height 31
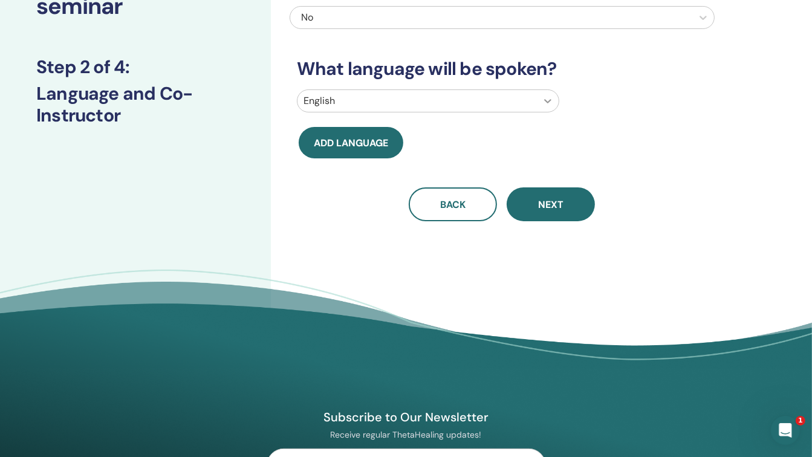
click at [539, 97] on div at bounding box center [548, 101] width 22 height 22
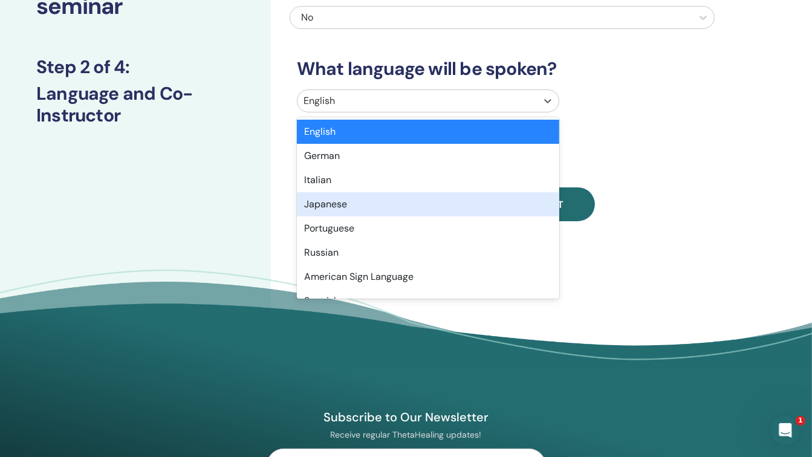
click at [512, 201] on div "Japanese" at bounding box center [428, 204] width 262 height 24
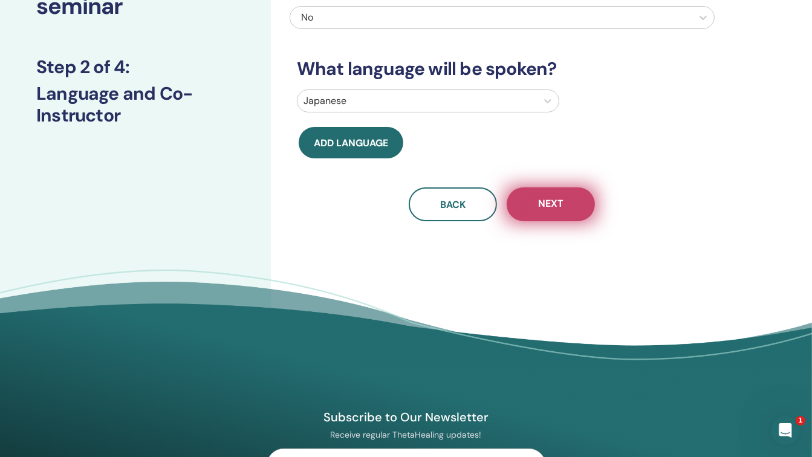
click at [546, 209] on span "Next" at bounding box center [550, 204] width 25 height 15
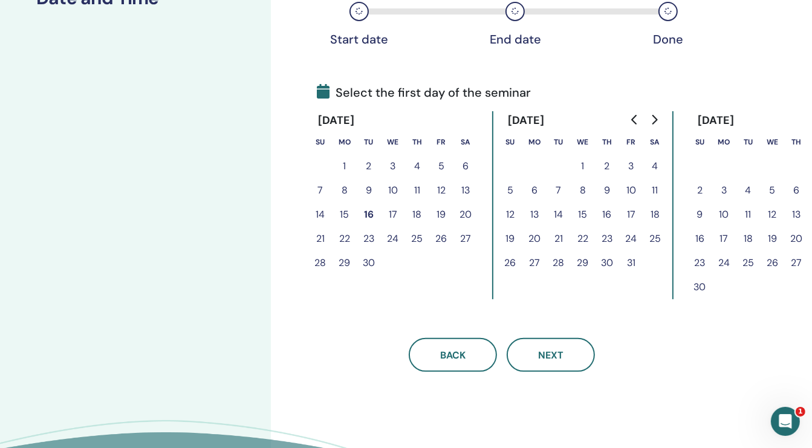
scroll to position [222, 0]
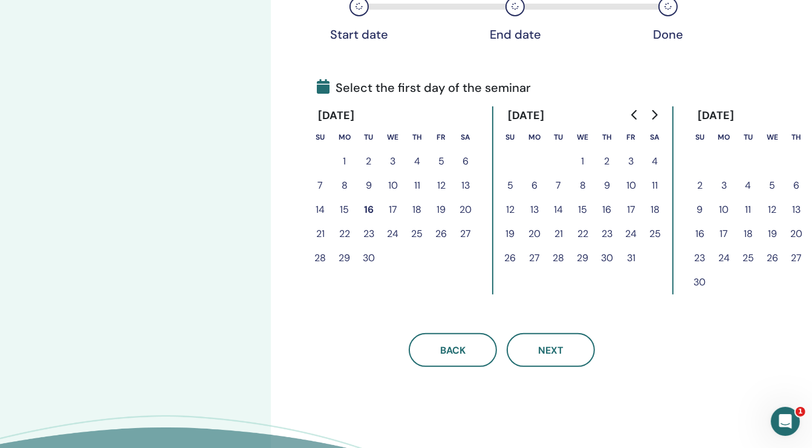
click at [440, 234] on button "26" at bounding box center [441, 234] width 24 height 24
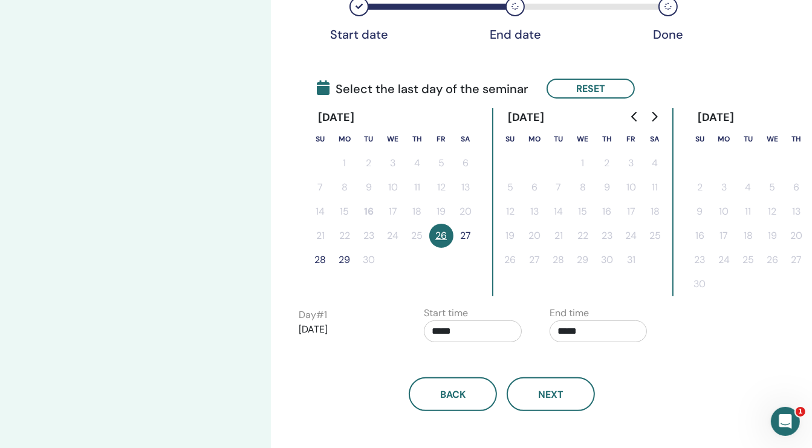
click at [464, 235] on button "27" at bounding box center [465, 236] width 24 height 24
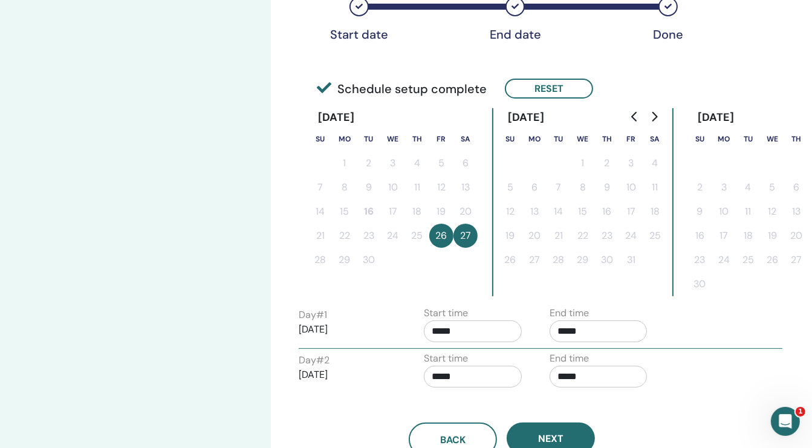
click at [461, 273] on div "[DATE] Su Mo Tu We Th Fr Sa 1 2 3 4 5 6 7 8 9 10 11 12 13 14 15 16 17 18 19 20 …" at bounding box center [392, 202] width 169 height 188
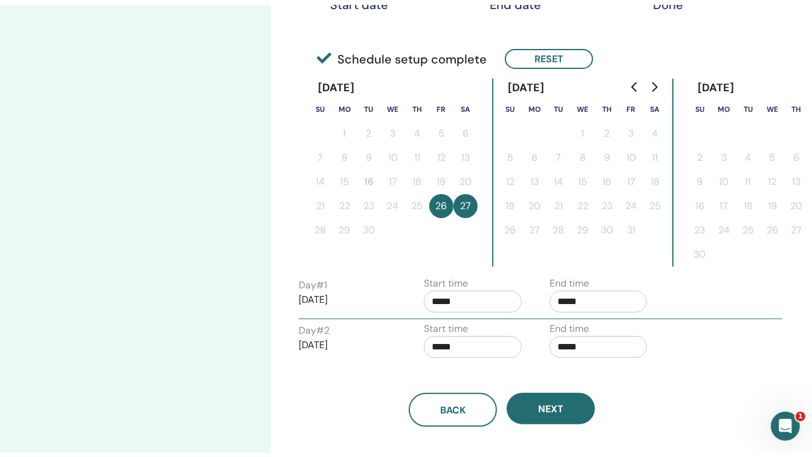
scroll to position [265, 0]
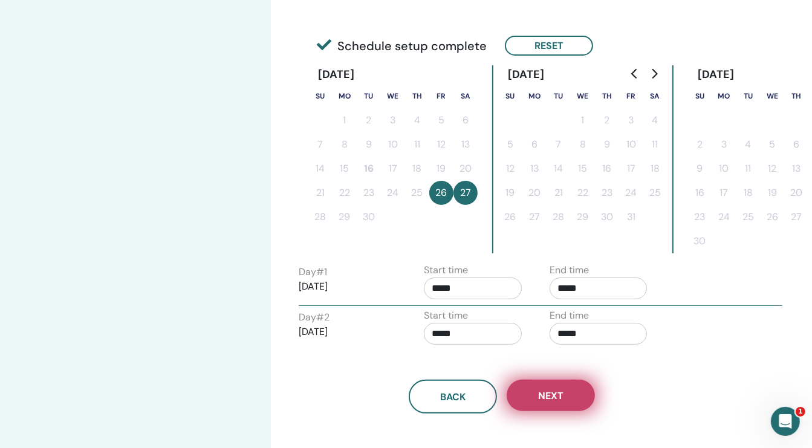
click at [559, 390] on span "Next" at bounding box center [550, 395] width 25 height 13
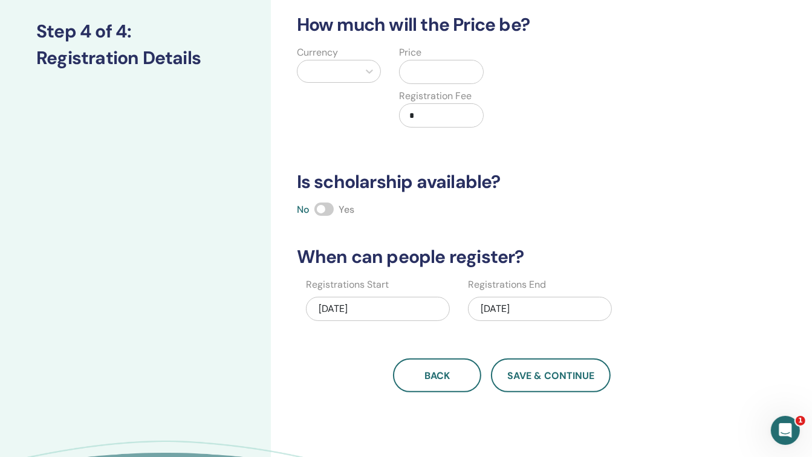
scroll to position [152, 0]
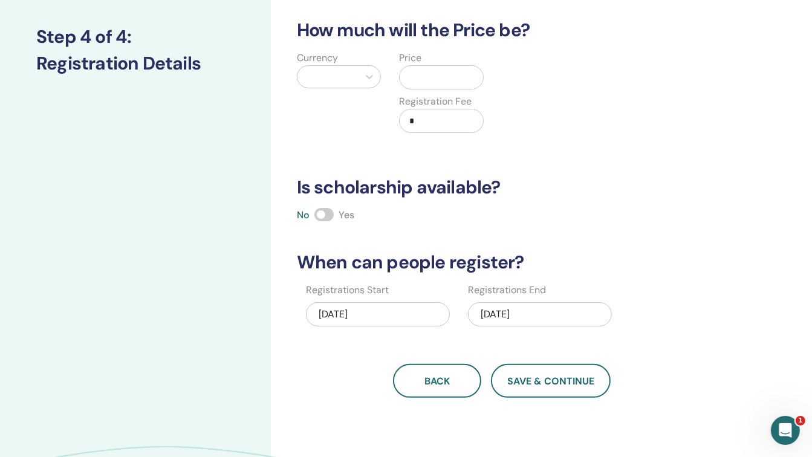
click at [358, 85] on div at bounding box center [328, 77] width 62 height 22
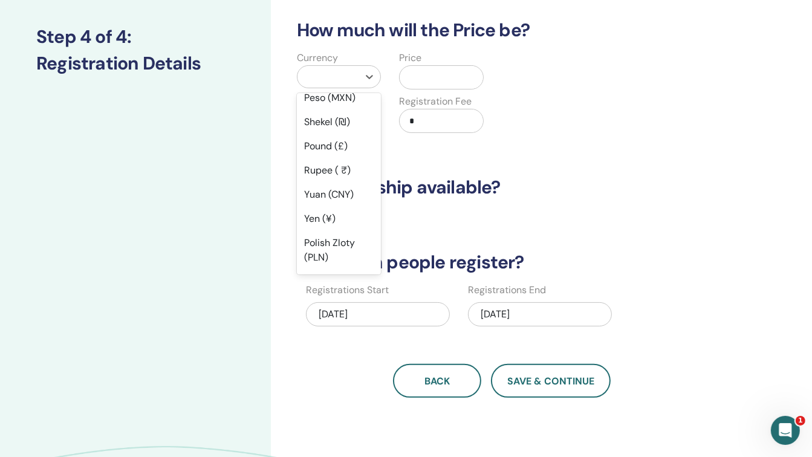
scroll to position [86, 0]
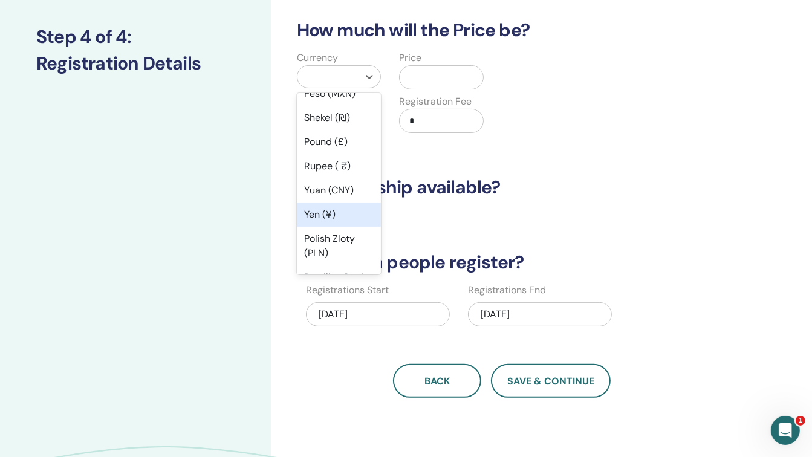
click at [345, 221] on div "Yen (¥)" at bounding box center [339, 214] width 85 height 24
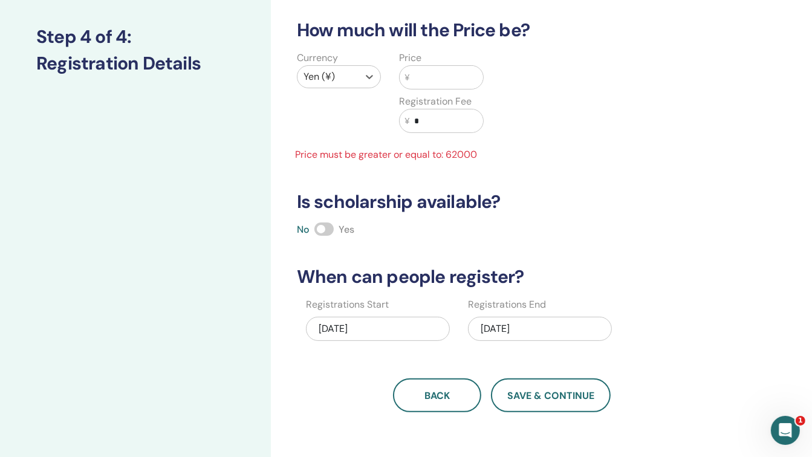
click at [433, 76] on input "text" at bounding box center [446, 77] width 74 height 23
click at [409, 74] on input "****" at bounding box center [446, 77] width 74 height 23
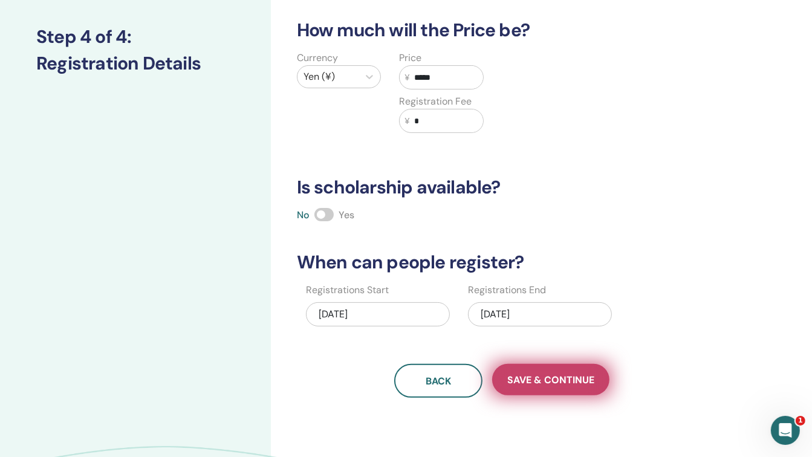
type input "*****"
click at [578, 375] on span "Save & Continue" at bounding box center [550, 380] width 87 height 13
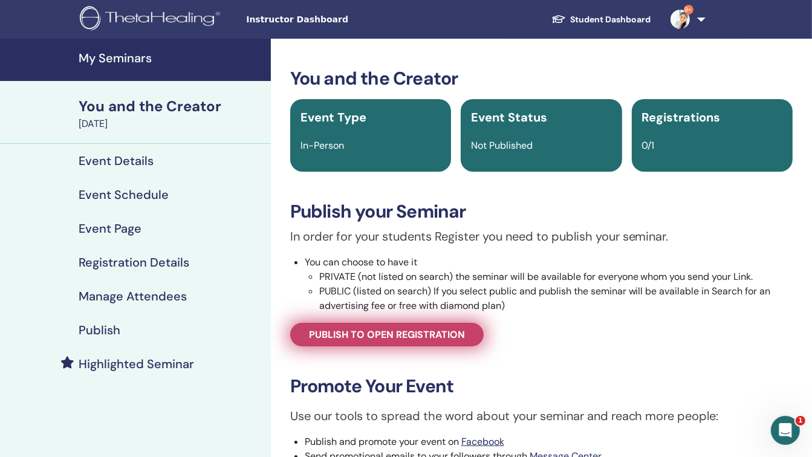
click at [416, 329] on span "Publish to open registration" at bounding box center [387, 334] width 156 height 13
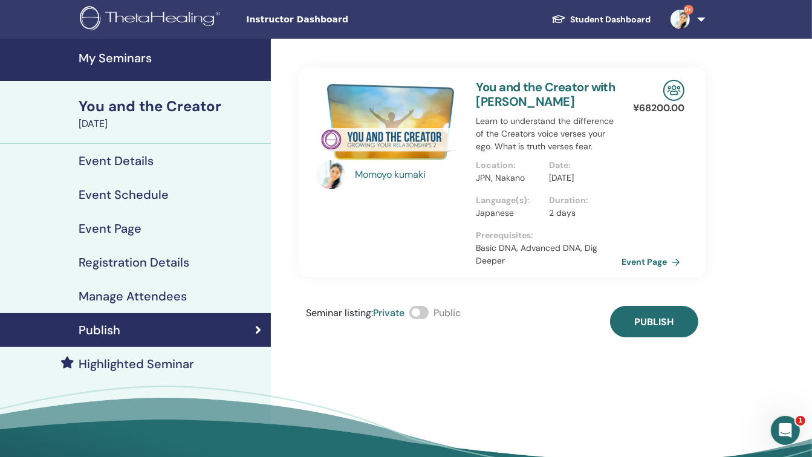
click at [510, 264] on p "Basic DNA, Advanced DNA, Dig Deeper" at bounding box center [549, 254] width 146 height 25
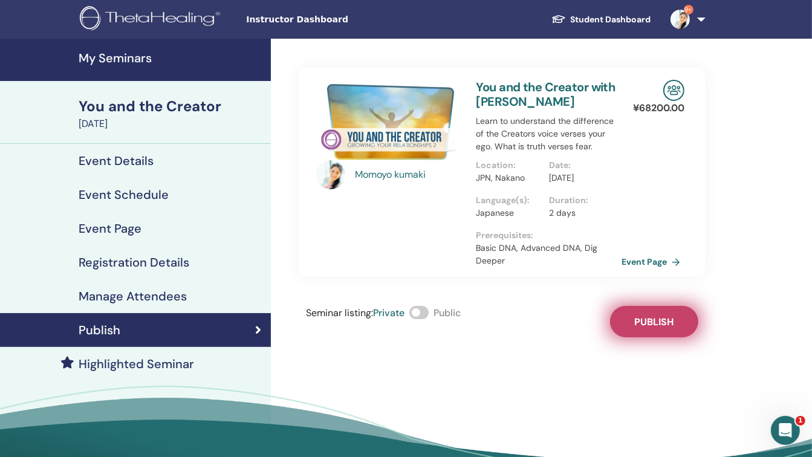
click at [641, 328] on span "Publish" at bounding box center [653, 322] width 39 height 13
click at [636, 271] on link "Event Page" at bounding box center [654, 262] width 63 height 18
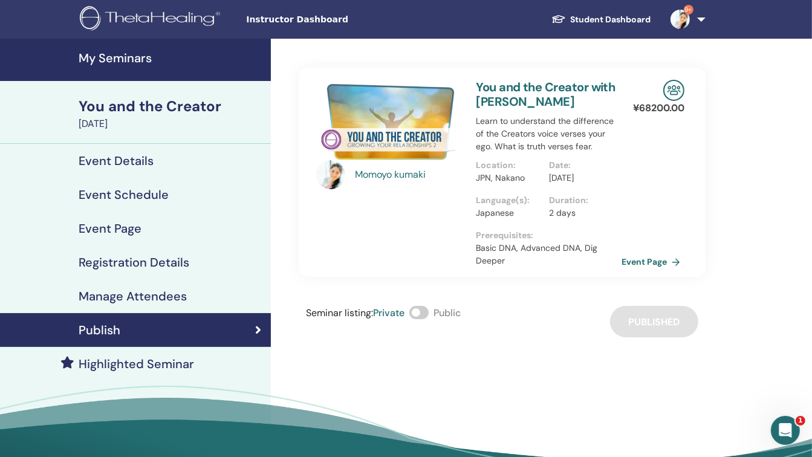
click at [128, 54] on h4 "My Seminars" at bounding box center [171, 58] width 185 height 15
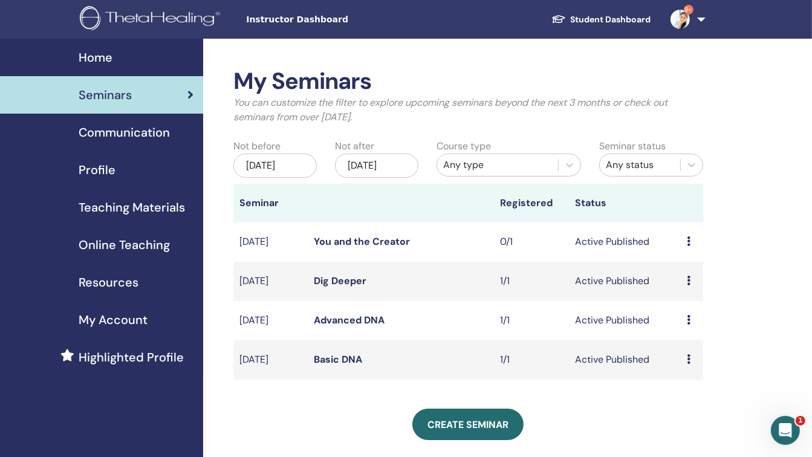
click at [687, 279] on icon at bounding box center [689, 281] width 4 height 10
click at [687, 323] on link "Attendees" at bounding box center [689, 325] width 46 height 13
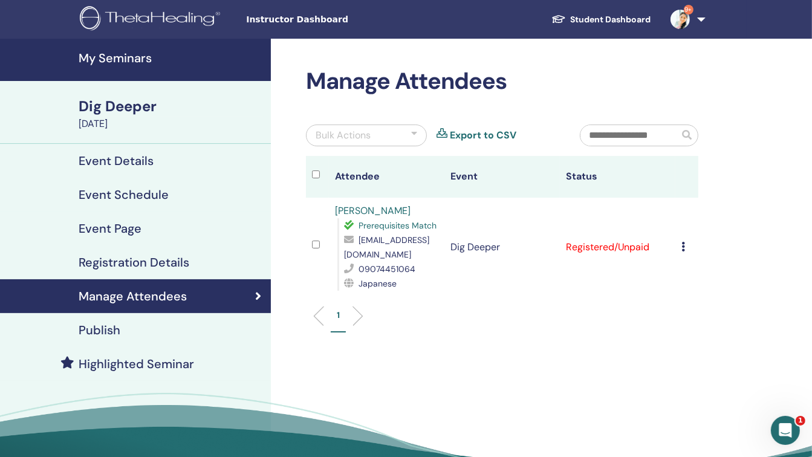
click at [684, 245] on icon at bounding box center [683, 247] width 4 height 10
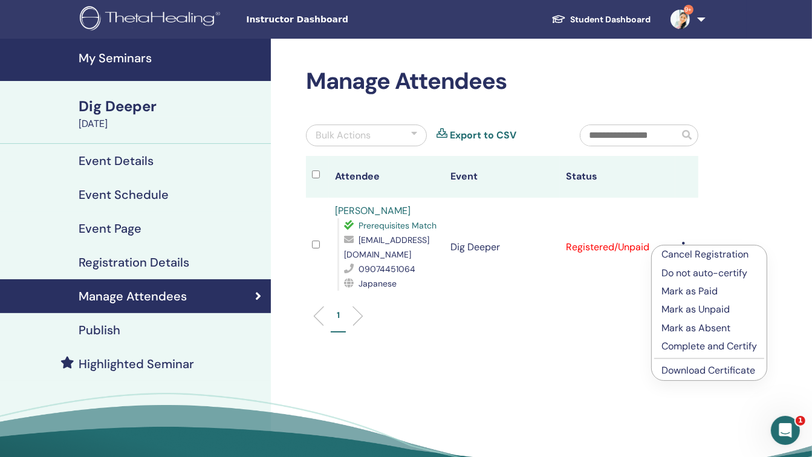
click at [695, 346] on p "Complete and Certify" at bounding box center [709, 346] width 96 height 15
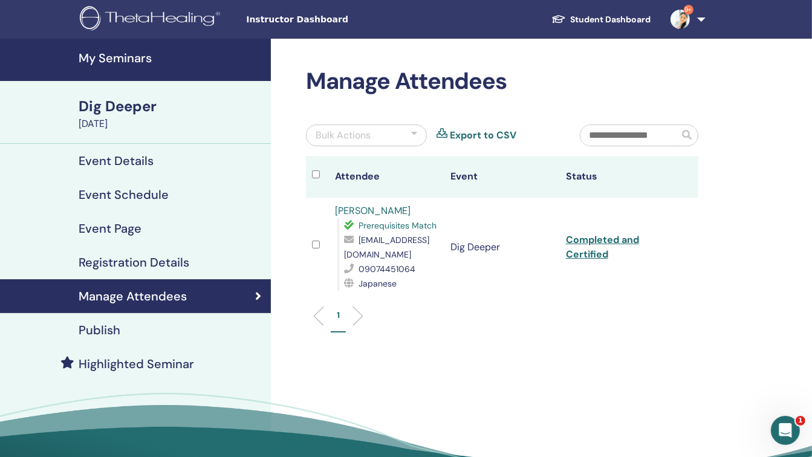
click at [128, 54] on h4 "My Seminars" at bounding box center [171, 58] width 185 height 15
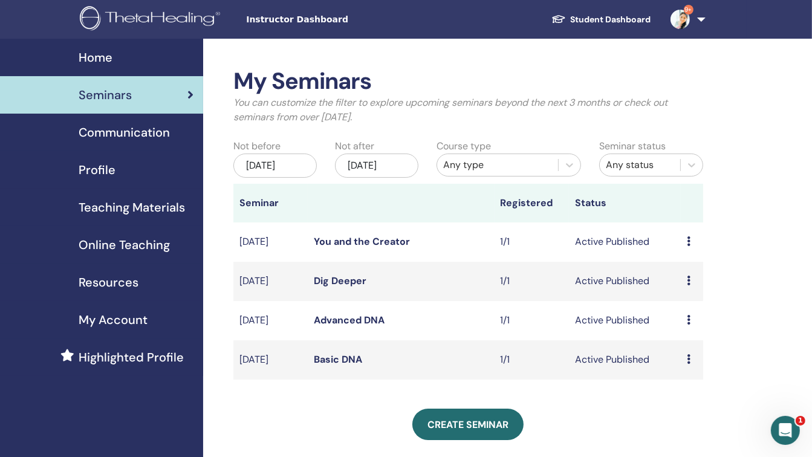
click at [687, 241] on icon at bounding box center [689, 241] width 4 height 10
click at [690, 288] on link "Attendees" at bounding box center [690, 286] width 46 height 13
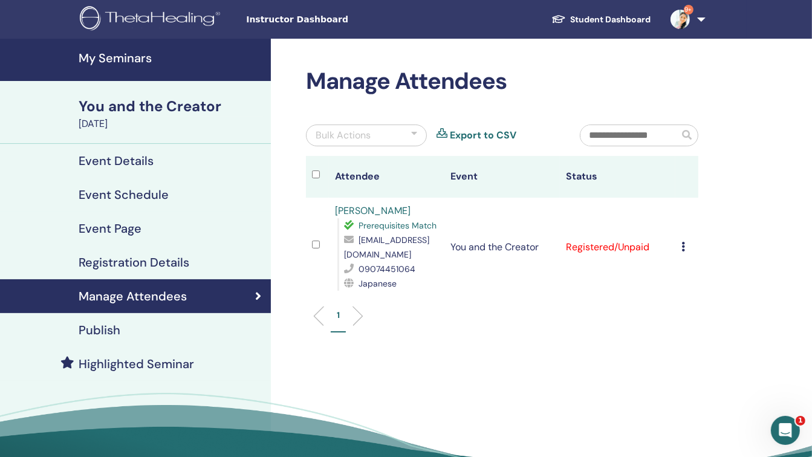
click at [679, 247] on td "Cancel Registration Do not auto-certify Mark as Paid Mark as Unpaid Mark as Abs…" at bounding box center [686, 247] width 23 height 99
click at [682, 247] on icon at bounding box center [683, 247] width 4 height 10
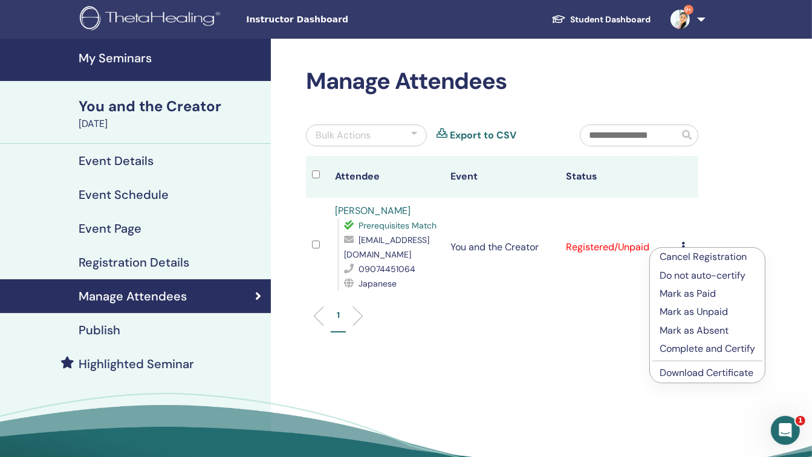
click at [692, 349] on p "Complete and Certify" at bounding box center [707, 349] width 96 height 15
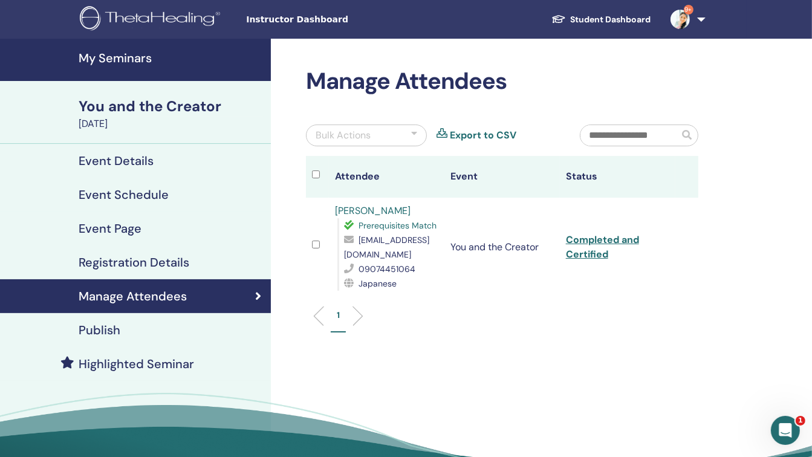
click at [128, 57] on h4 "My Seminars" at bounding box center [171, 58] width 185 height 15
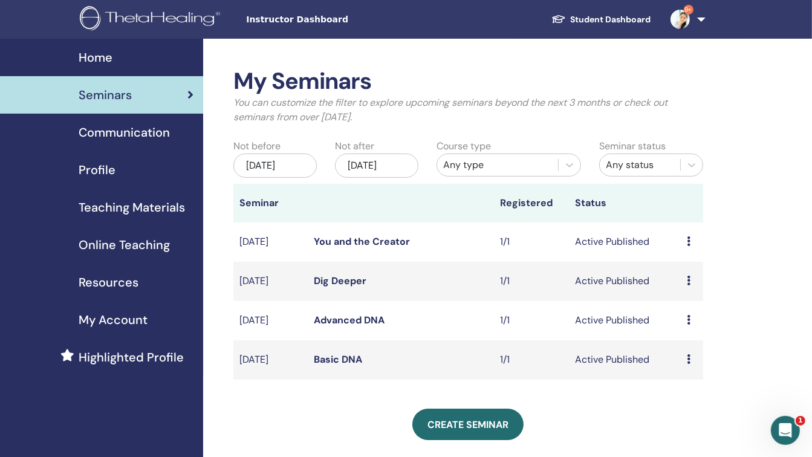
click at [667, 387] on div "My Seminars You can customize the filter to explore upcoming seminars beyond th…" at bounding box center [468, 382] width 470 height 629
